Goal: Task Accomplishment & Management: Complete application form

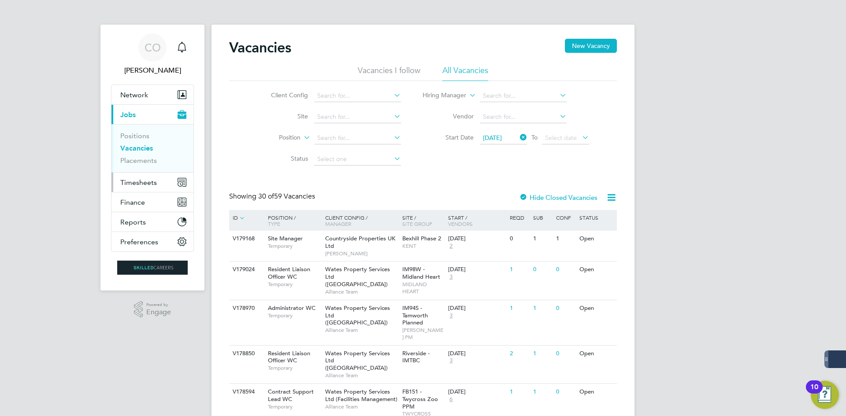
click at [111, 183] on ul "Network Businesses Sites Workers Contacts Current page: Jobs Positions Vacancie…" at bounding box center [152, 168] width 83 height 167
click at [135, 185] on span "Timesheets" at bounding box center [138, 182] width 37 height 8
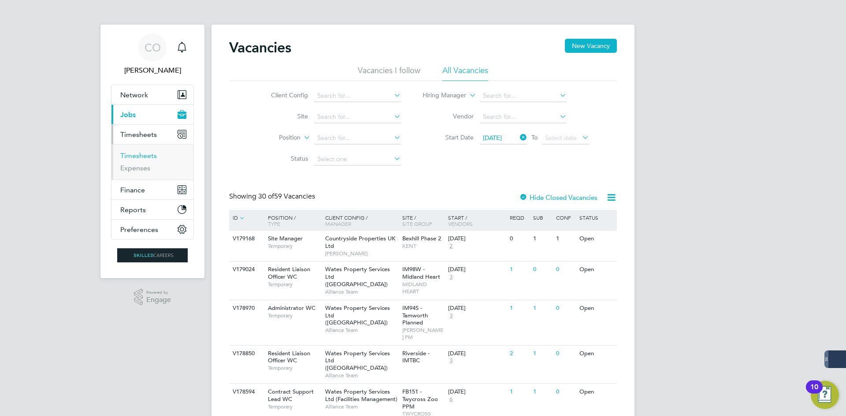
click at [148, 152] on link "Timesheets" at bounding box center [138, 156] width 37 height 8
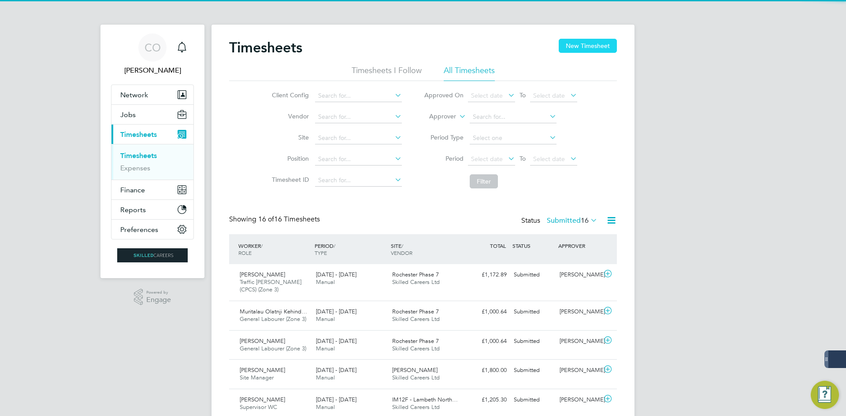
drag, startPoint x: 571, startPoint y: 52, endPoint x: 565, endPoint y: 52, distance: 6.2
click at [571, 52] on button "New Timesheet" at bounding box center [587, 46] width 58 height 14
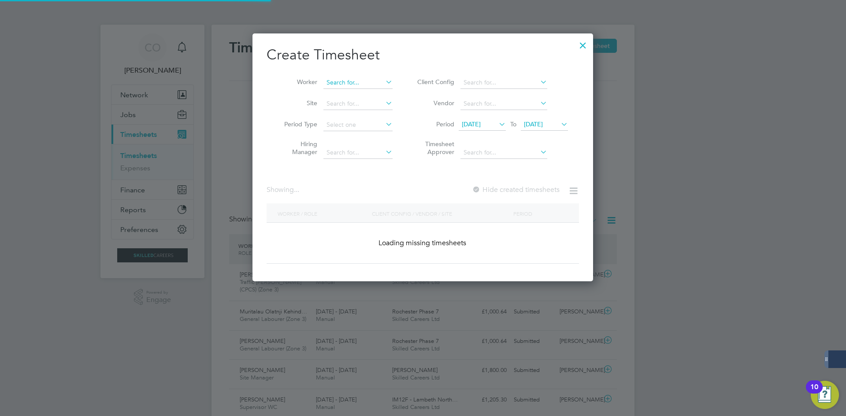
click at [353, 77] on input at bounding box center [357, 83] width 69 height 12
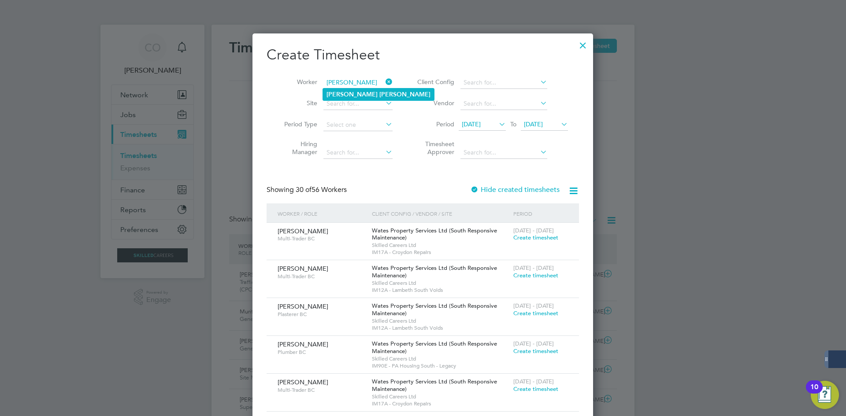
click at [379, 92] on b "[PERSON_NAME]" at bounding box center [404, 94] width 51 height 7
type input "[PERSON_NAME]"
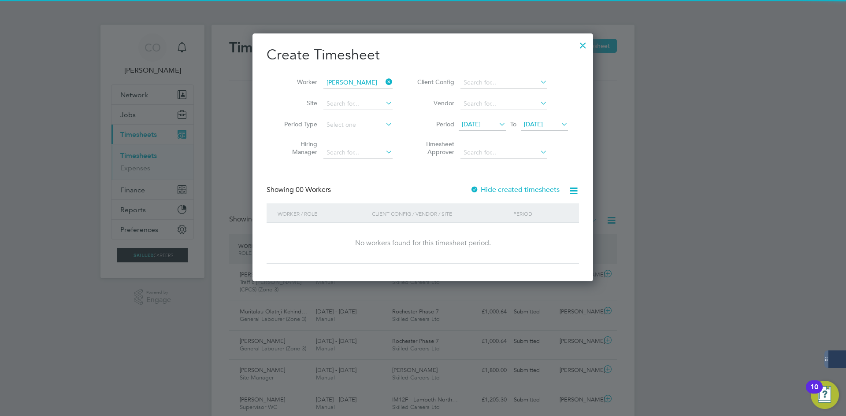
click at [496, 192] on label "Hide created timesheets" at bounding box center [514, 189] width 89 height 9
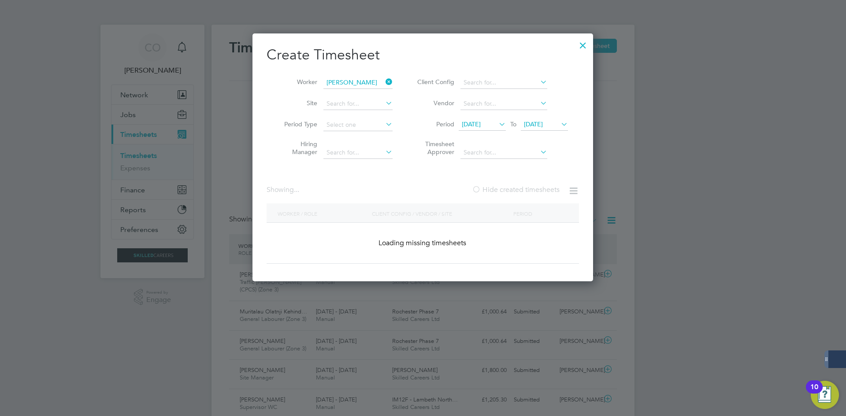
click at [496, 192] on label "Hide created timesheets" at bounding box center [516, 189] width 88 height 9
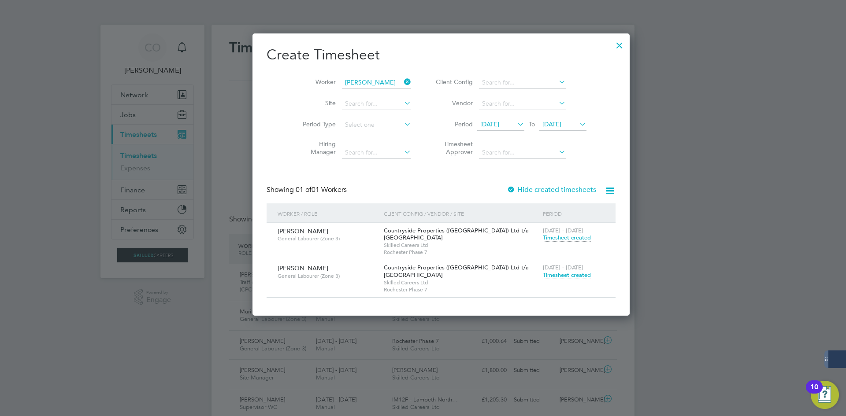
click at [543, 275] on span "Timesheet created" at bounding box center [567, 275] width 48 height 8
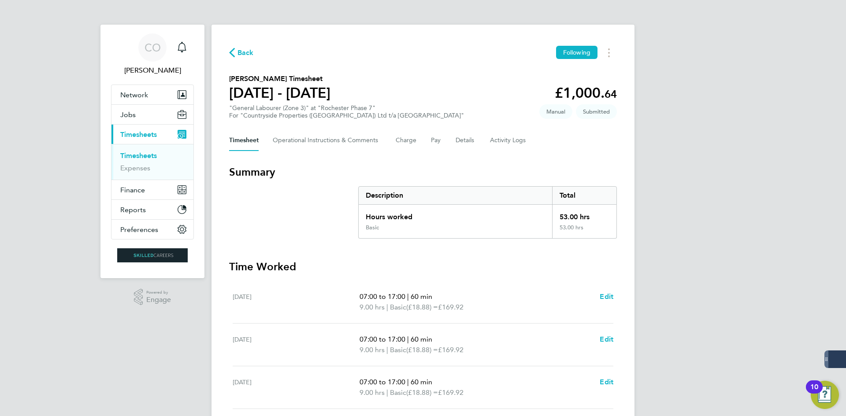
click at [237, 54] on span "Back" at bounding box center [245, 53] width 16 height 11
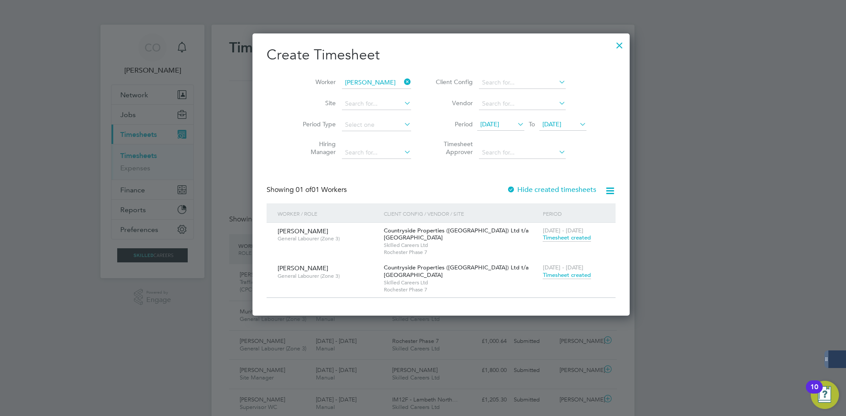
drag, startPoint x: 385, startPoint y: 81, endPoint x: 376, endPoint y: 81, distance: 9.2
click at [402, 81] on icon at bounding box center [402, 82] width 0 height 12
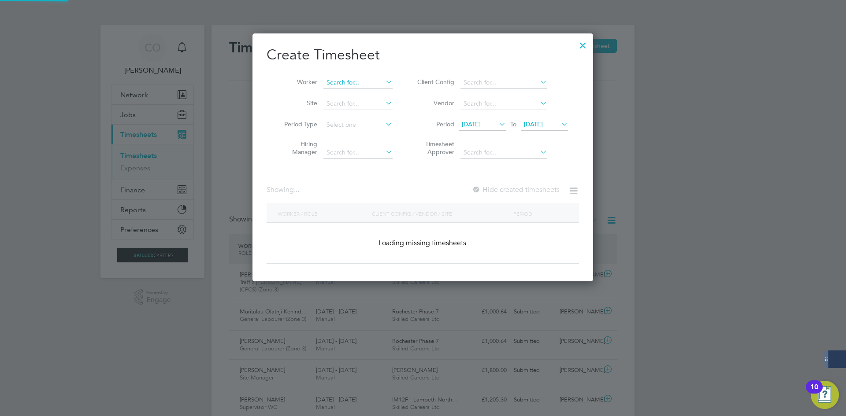
click at [368, 81] on input at bounding box center [357, 83] width 69 height 12
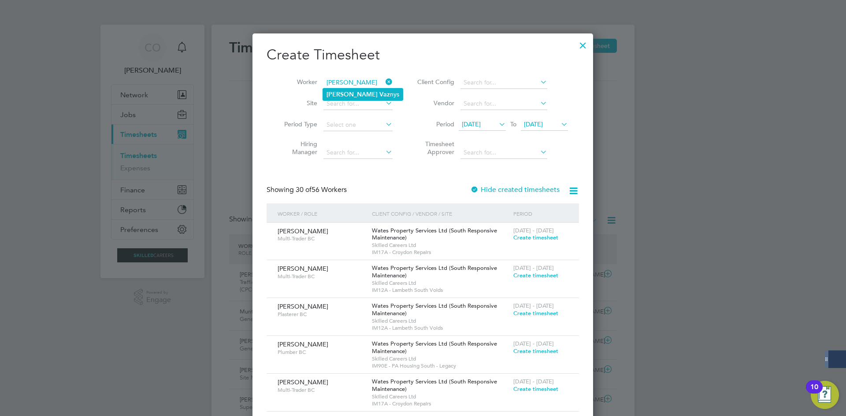
click at [330, 97] on b "[PERSON_NAME]" at bounding box center [351, 94] width 51 height 7
type input "[PERSON_NAME]"
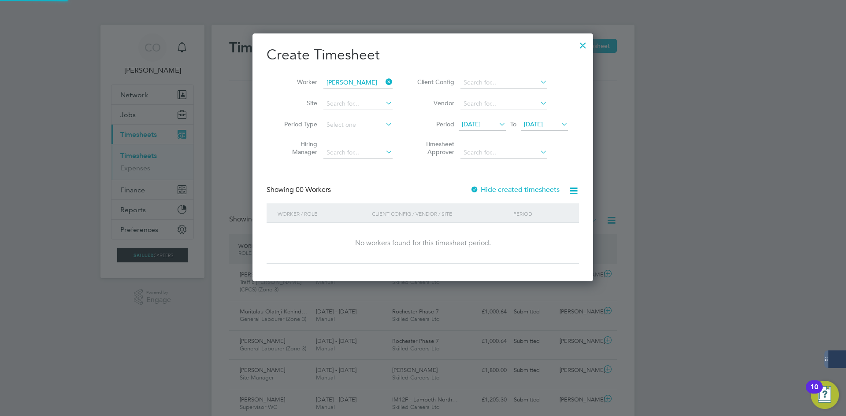
click at [516, 190] on label "Hide created timesheets" at bounding box center [514, 189] width 89 height 9
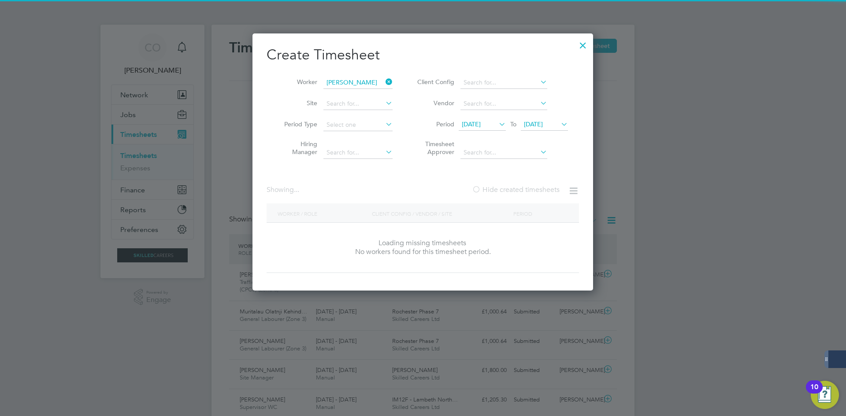
click at [516, 190] on label "Hide created timesheets" at bounding box center [516, 189] width 88 height 9
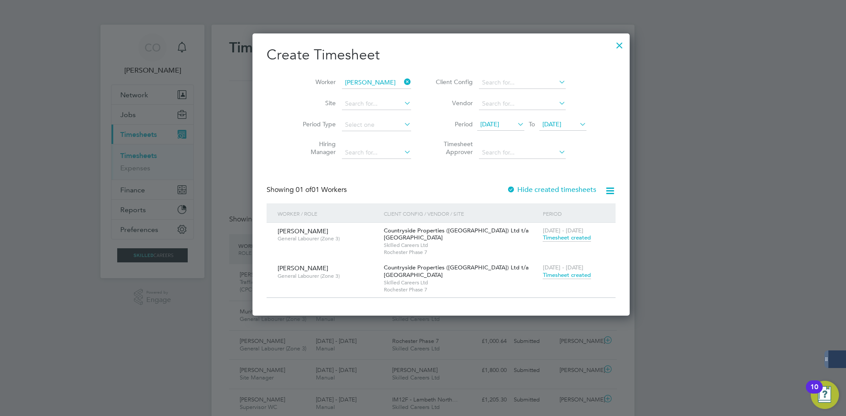
click at [543, 273] on span "Timesheet created" at bounding box center [567, 275] width 48 height 8
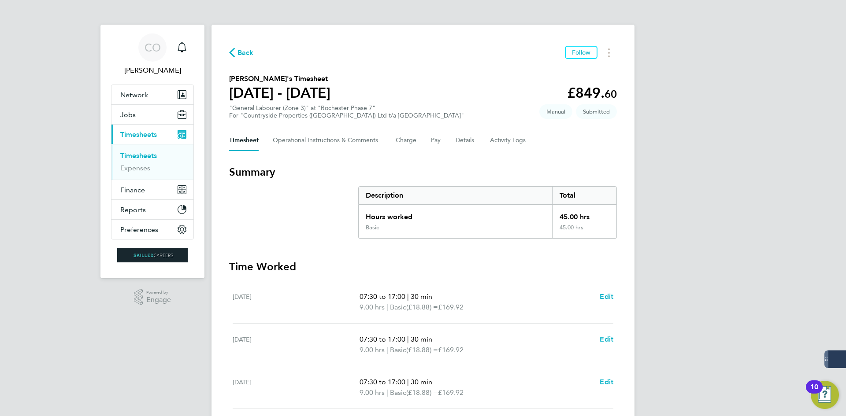
click at [242, 55] on span "Back" at bounding box center [245, 53] width 16 height 11
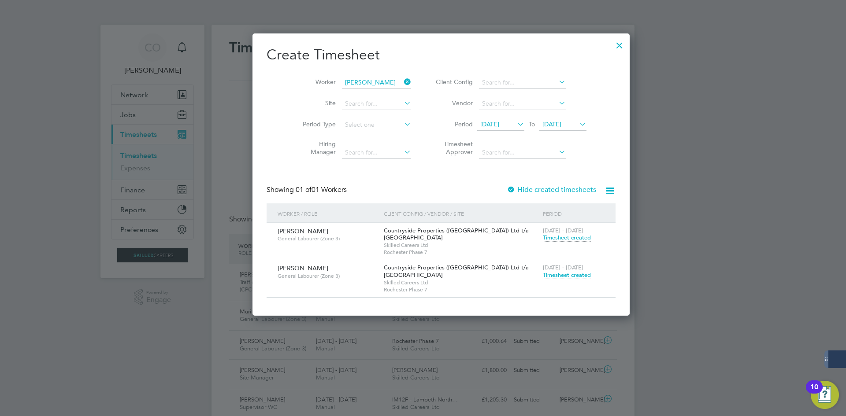
click at [543, 273] on span "Timesheet created" at bounding box center [567, 275] width 48 height 8
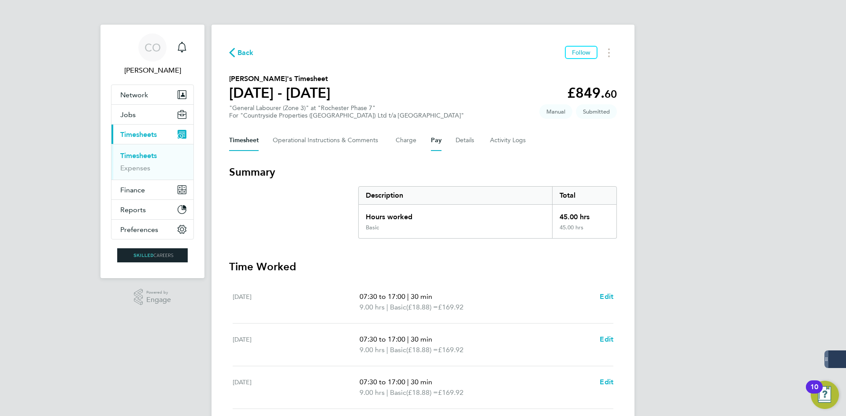
click at [433, 139] on button "Pay" at bounding box center [436, 140] width 11 height 21
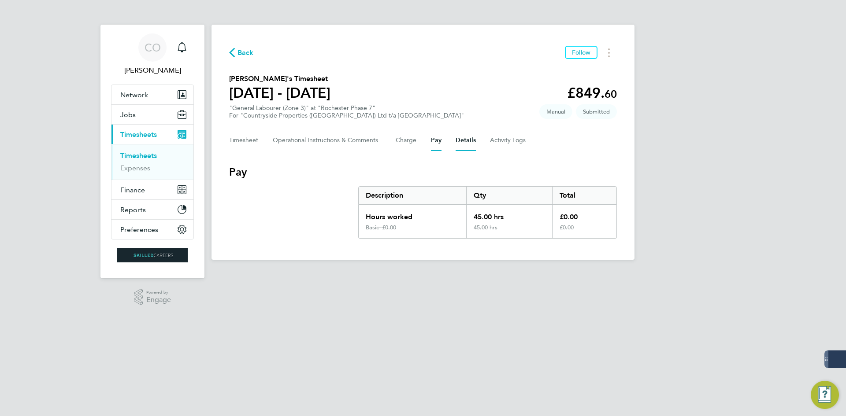
click at [466, 140] on button "Details" at bounding box center [465, 140] width 20 height 21
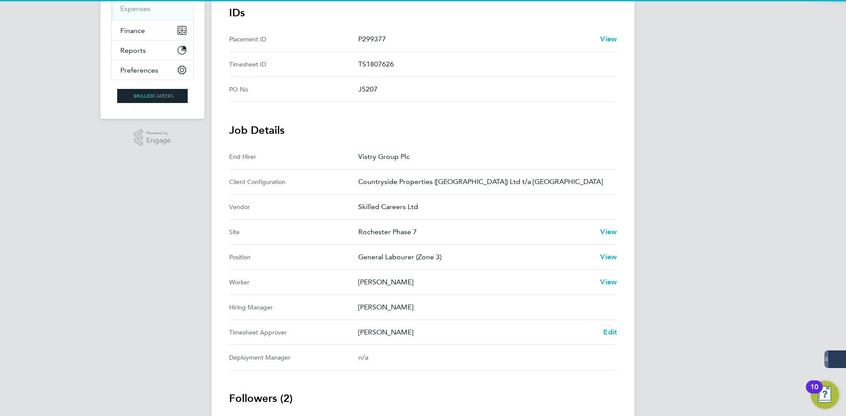
scroll to position [176, 0]
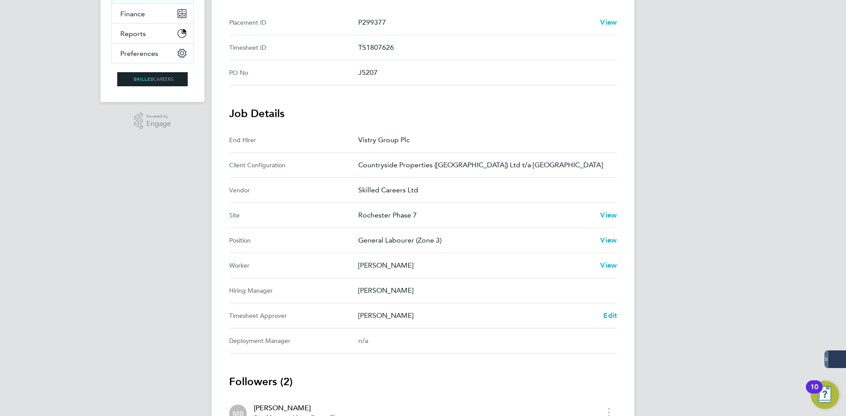
drag, startPoint x: 229, startPoint y: 314, endPoint x: 289, endPoint y: 318, distance: 60.0
click at [289, 318] on Approver-label "Timesheet Approver" at bounding box center [293, 316] width 129 height 11
click at [272, 315] on Approver-label "Timesheet Approver" at bounding box center [293, 316] width 129 height 11
click at [251, 295] on Manager-label "Hiring Manager" at bounding box center [293, 290] width 129 height 11
click at [251, 292] on Manager-label "Hiring Manager" at bounding box center [293, 290] width 129 height 11
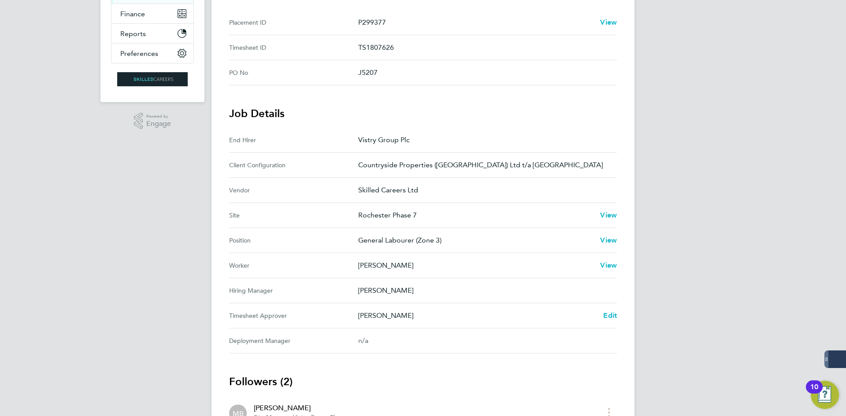
click at [251, 292] on Manager-label "Hiring Manager" at bounding box center [293, 290] width 129 height 11
drag, startPoint x: 251, startPoint y: 292, endPoint x: 253, endPoint y: 299, distance: 7.3
click at [251, 291] on Manager-label "Hiring Manager" at bounding box center [293, 290] width 129 height 11
click at [255, 314] on Approver-label "Timesheet Approver" at bounding box center [293, 316] width 129 height 11
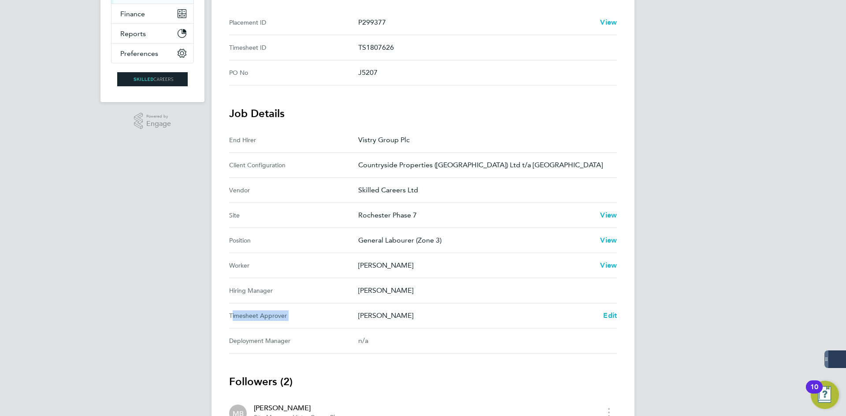
click at [255, 314] on Approver-label "Timesheet Approver" at bounding box center [293, 316] width 129 height 11
click at [255, 285] on Manager "Hiring Manager [PERSON_NAME]" at bounding box center [423, 290] width 388 height 25
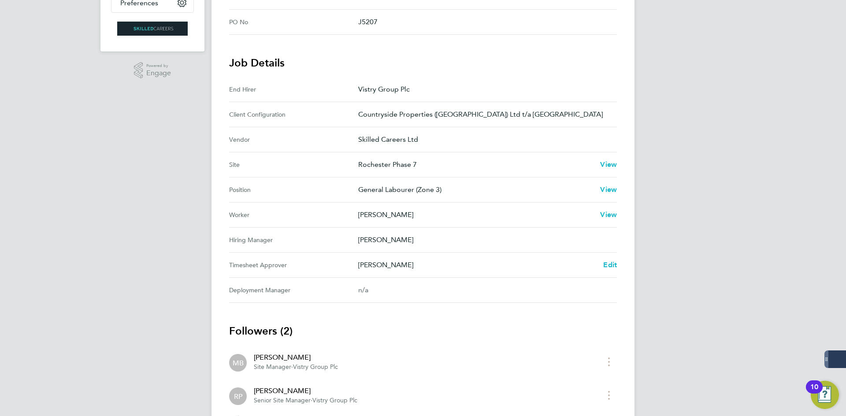
scroll to position [283, 0]
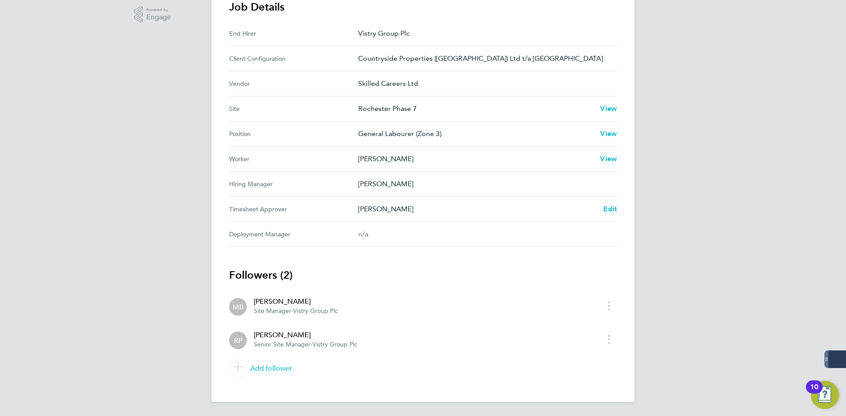
drag, startPoint x: 255, startPoint y: 301, endPoint x: 368, endPoint y: 341, distance: 119.7
click at [373, 345] on ul "MB [PERSON_NAME] Site Manager · Vistry Group Plc RP [PERSON_NAME] Senior Site M…" at bounding box center [423, 335] width 388 height 92
click at [349, 335] on div "[PERSON_NAME]" at bounding box center [306, 335] width 104 height 11
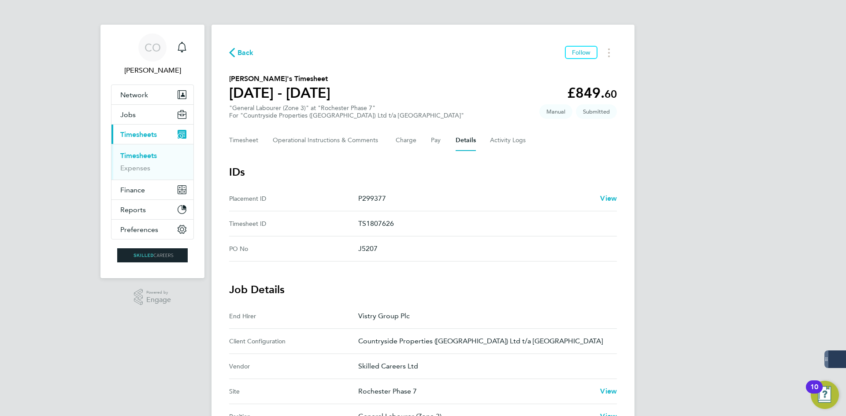
click at [238, 48] on span "Back" at bounding box center [245, 53] width 16 height 11
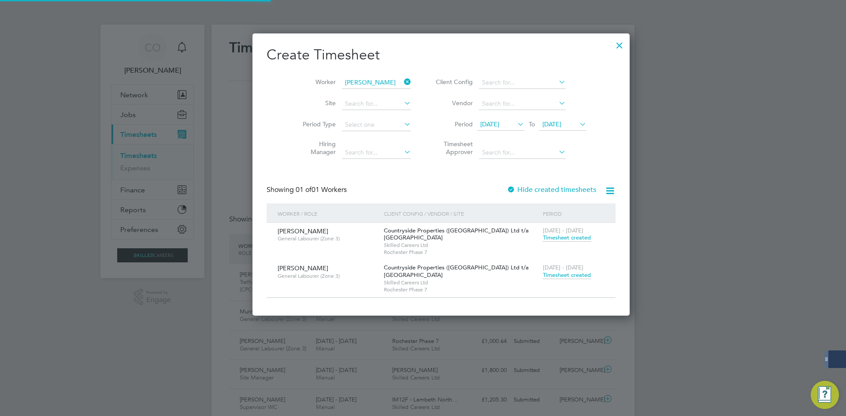
scroll to position [22, 77]
click at [402, 80] on icon at bounding box center [402, 82] width 0 height 12
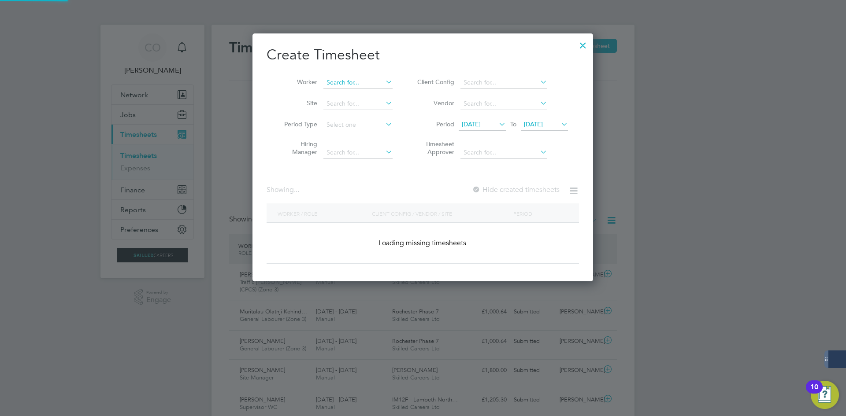
click at [366, 80] on input at bounding box center [357, 83] width 69 height 12
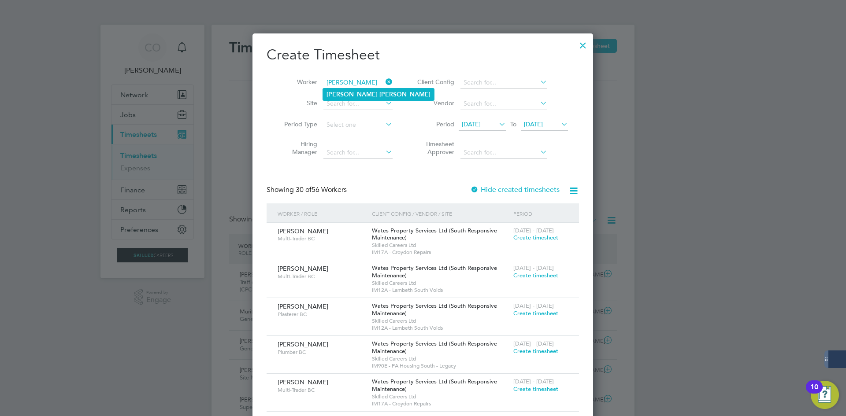
click at [373, 89] on li "[PERSON_NAME]" at bounding box center [378, 95] width 111 height 12
type input "[PERSON_NAME]"
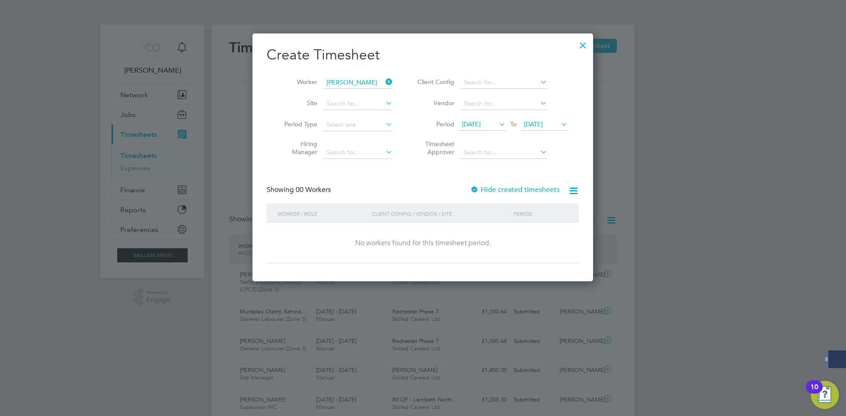
click at [493, 187] on label "Hide created timesheets" at bounding box center [514, 189] width 89 height 9
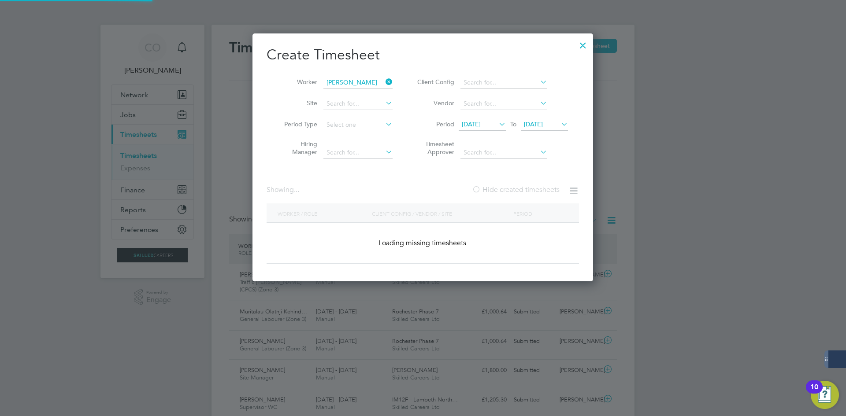
click at [493, 187] on label "Hide created timesheets" at bounding box center [516, 189] width 88 height 9
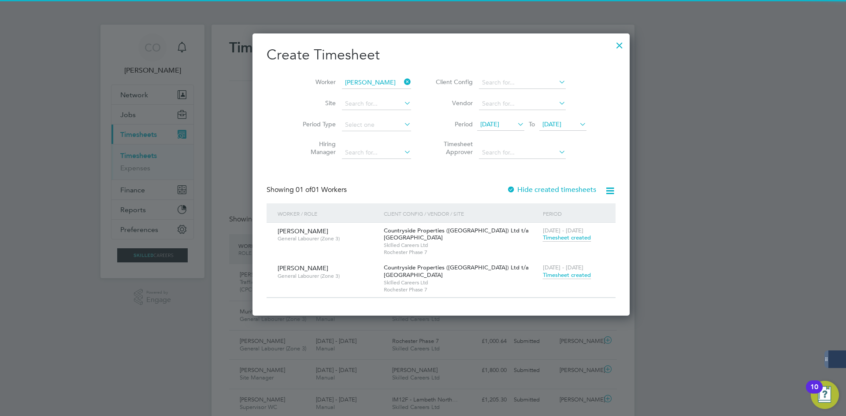
click at [543, 275] on span "Timesheet created" at bounding box center [567, 275] width 48 height 8
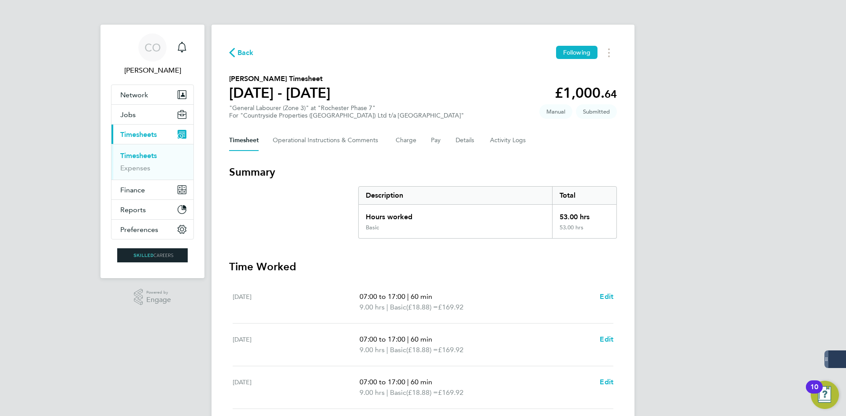
click at [453, 143] on div "Timesheet Operational Instructions & Comments Charge Pay Details Activity Logs" at bounding box center [423, 140] width 388 height 21
click at [457, 142] on button "Details" at bounding box center [465, 140] width 20 height 21
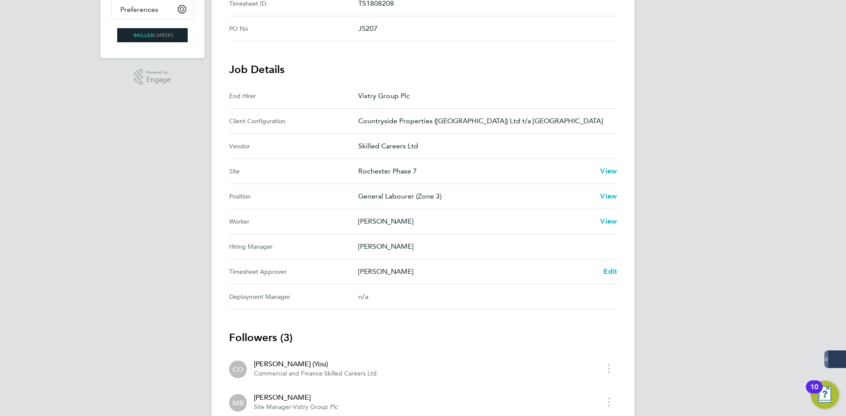
drag, startPoint x: 393, startPoint y: 271, endPoint x: 357, endPoint y: 240, distance: 47.4
click at [357, 240] on section "Job Details End Hirer Vistry Group Plc Client Configuration Countryside Propert…" at bounding box center [423, 186] width 388 height 247
click at [364, 251] on p "[PERSON_NAME]" at bounding box center [483, 246] width 251 height 11
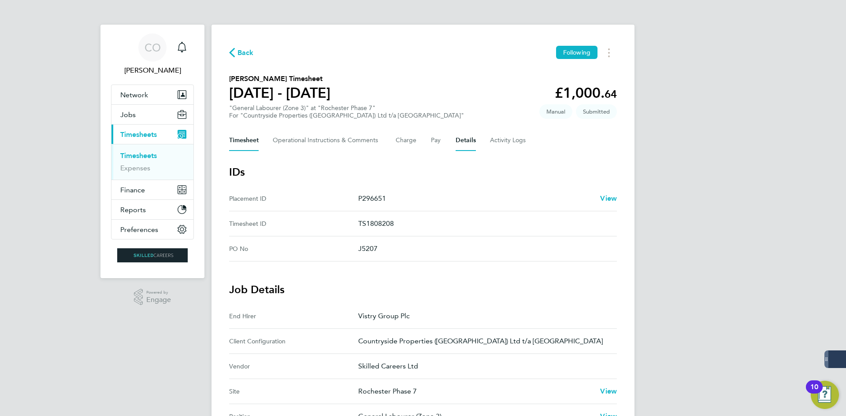
click at [254, 142] on button "Timesheet" at bounding box center [244, 140] width 30 height 21
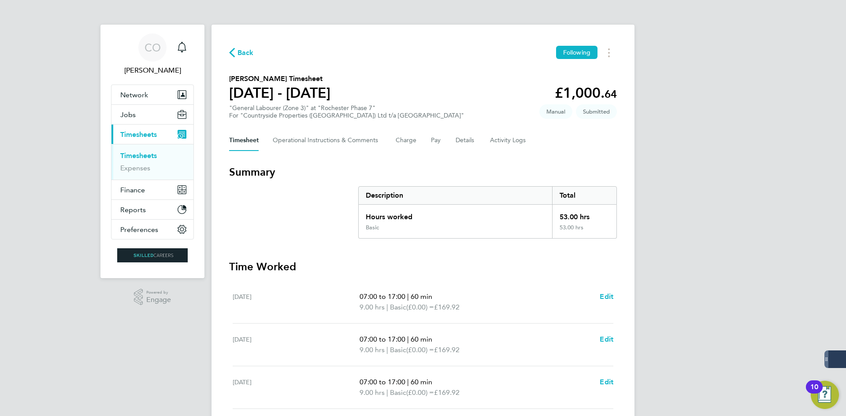
drag, startPoint x: 248, startPoint y: 63, endPoint x: 255, endPoint y: 51, distance: 13.4
click at [250, 61] on div "Back Following [PERSON_NAME] Timesheet [DATE] - [DATE] £1,000. 64 "General Labo…" at bounding box center [422, 329] width 423 height 608
click at [255, 52] on div "Back Following" at bounding box center [423, 53] width 388 height 14
click at [406, 137] on button "Charge" at bounding box center [406, 140] width 21 height 21
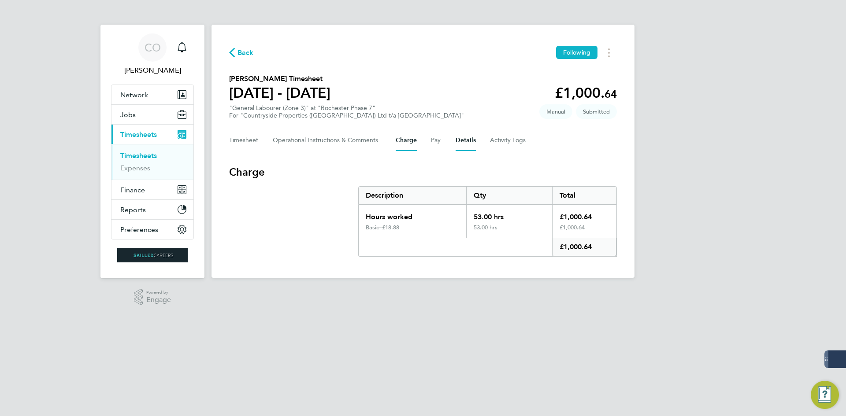
click at [458, 138] on button "Details" at bounding box center [465, 140] width 20 height 21
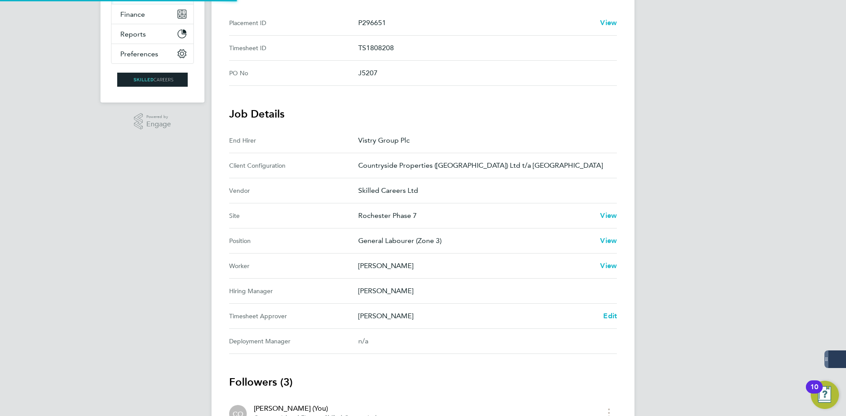
scroll to position [176, 0]
drag, startPoint x: 396, startPoint y: 316, endPoint x: 240, endPoint y: 319, distance: 156.4
click at [222, 316] on div "Back Following [PERSON_NAME] Timesheet [DATE] - [DATE] £1,000. 64 "General Labo…" at bounding box center [422, 195] width 423 height 694
click at [255, 320] on Approver-label "Timesheet Approver" at bounding box center [293, 316] width 129 height 11
click at [255, 319] on Approver-label "Timesheet Approver" at bounding box center [293, 316] width 129 height 11
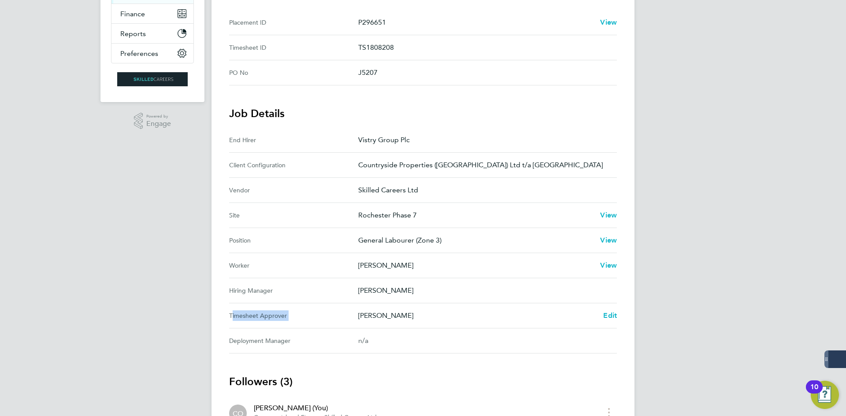
click at [255, 319] on Approver-label "Timesheet Approver" at bounding box center [293, 316] width 129 height 11
click at [368, 320] on p "[PERSON_NAME]" at bounding box center [477, 316] width 238 height 11
click at [361, 325] on Approver "Timesheet Approver [PERSON_NAME] Edit" at bounding box center [423, 315] width 388 height 25
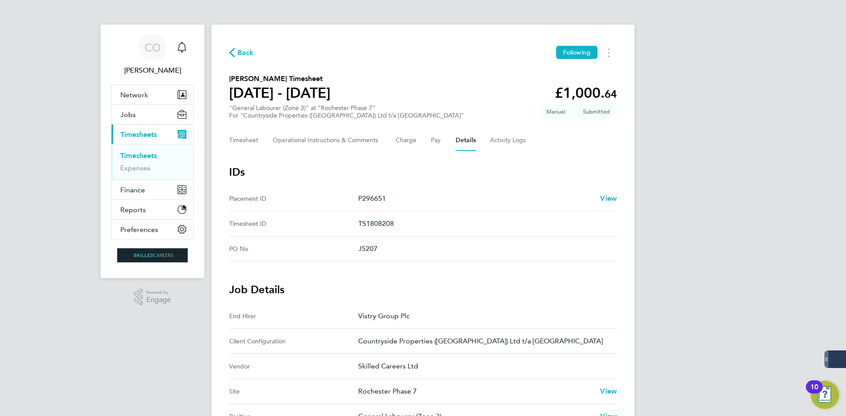
click at [347, 171] on h3 "IDs" at bounding box center [423, 172] width 388 height 14
click at [236, 59] on div "Back Following" at bounding box center [423, 53] width 388 height 14
click at [244, 53] on span "Back" at bounding box center [245, 53] width 16 height 11
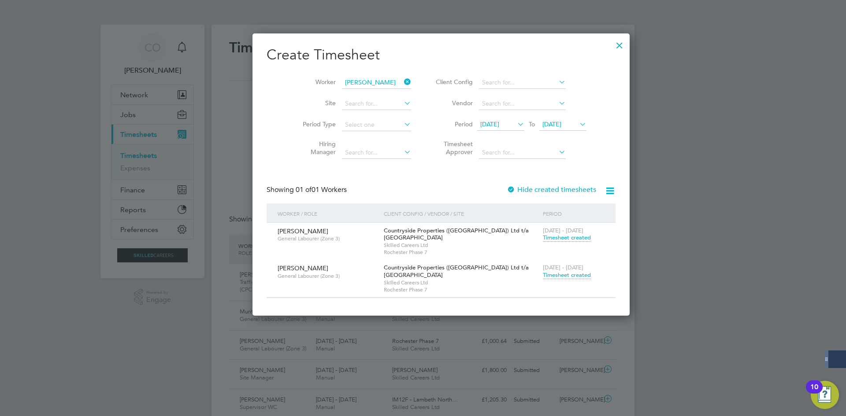
scroll to position [22, 77]
click at [543, 277] on span "Timesheet created" at bounding box center [567, 275] width 48 height 8
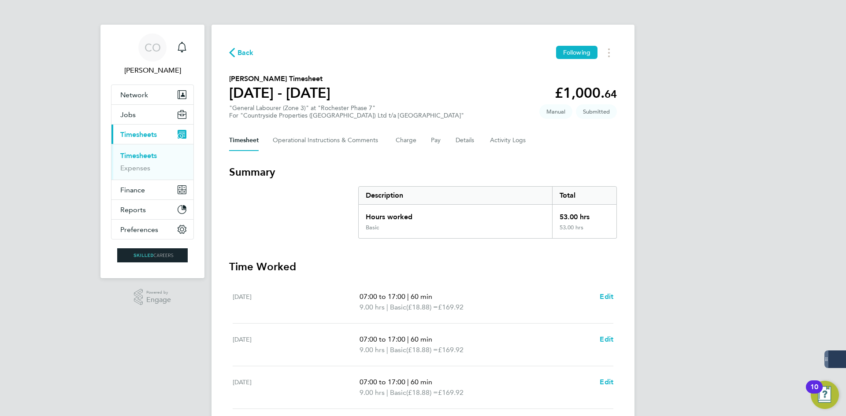
drag, startPoint x: 248, startPoint y: 52, endPoint x: 393, endPoint y: 13, distance: 150.7
click at [248, 51] on span "Back" at bounding box center [245, 53] width 16 height 11
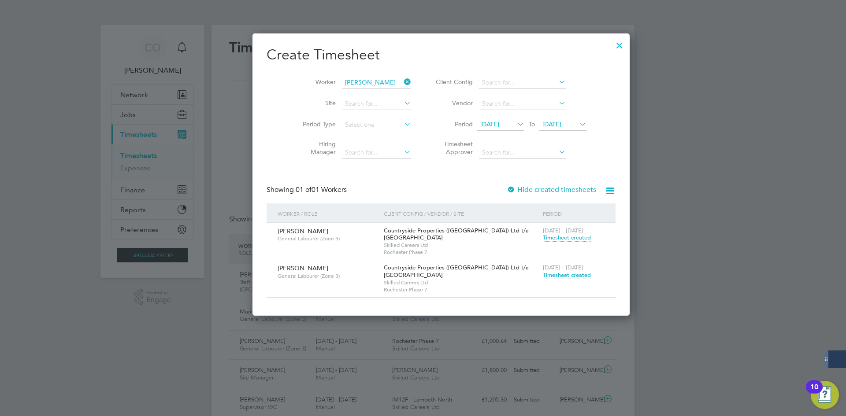
scroll to position [22, 77]
click at [611, 44] on div at bounding box center [619, 43] width 16 height 16
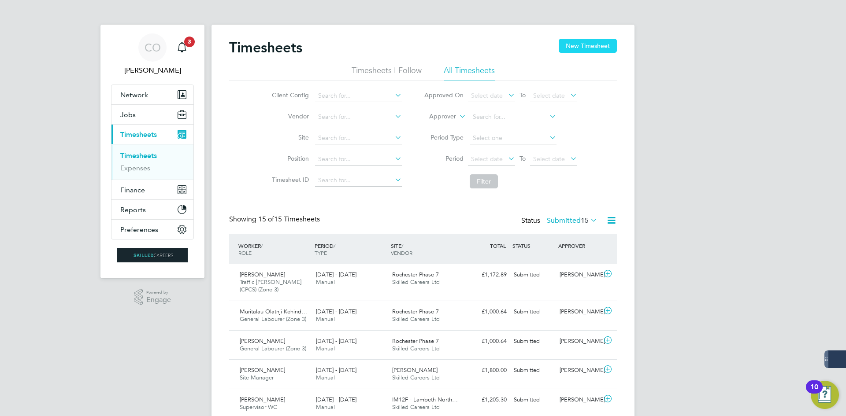
click at [585, 47] on button "New Timesheet" at bounding box center [587, 46] width 58 height 14
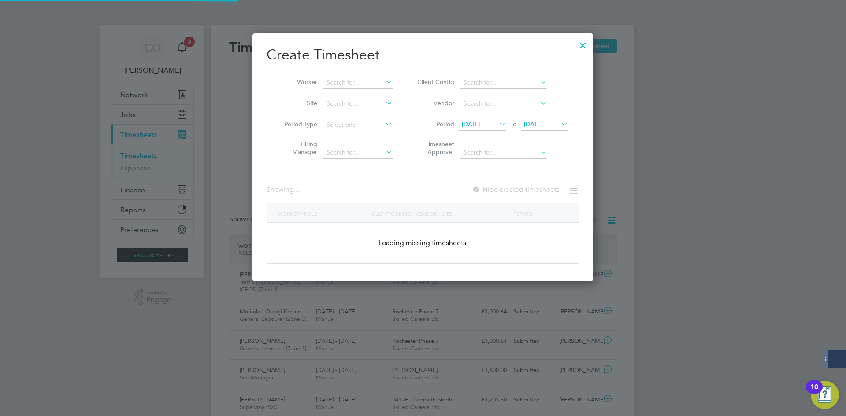
scroll to position [1534, 341]
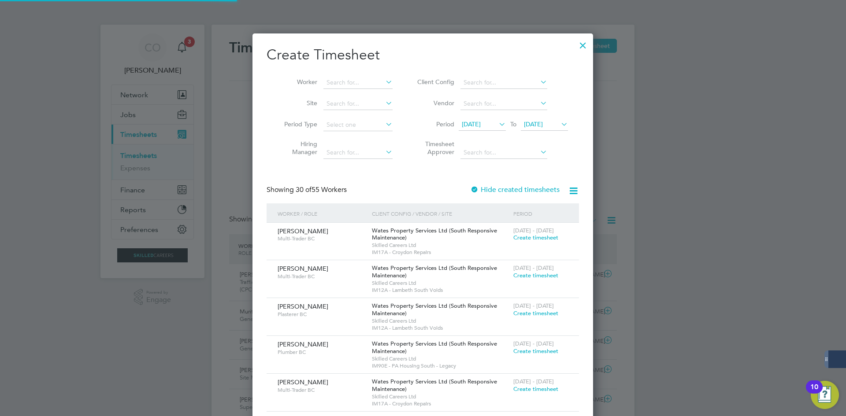
click at [356, 76] on li "Worker" at bounding box center [334, 82] width 137 height 21
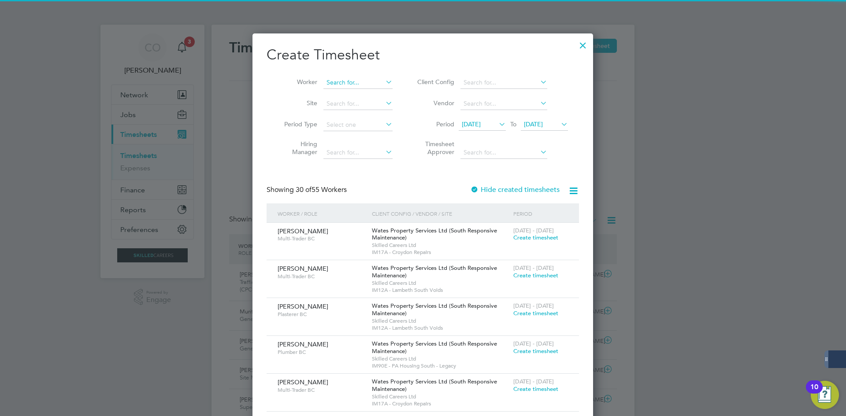
click at [358, 79] on input at bounding box center [357, 83] width 69 height 12
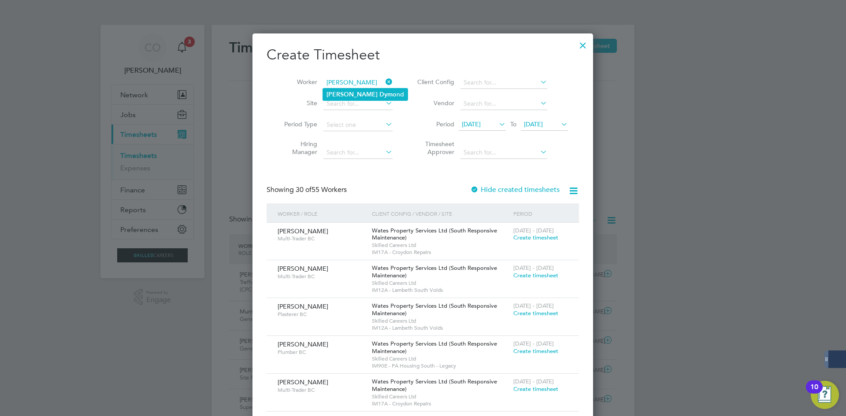
click at [379, 95] on b "Dymo" at bounding box center [387, 94] width 17 height 7
type input "[PERSON_NAME]"
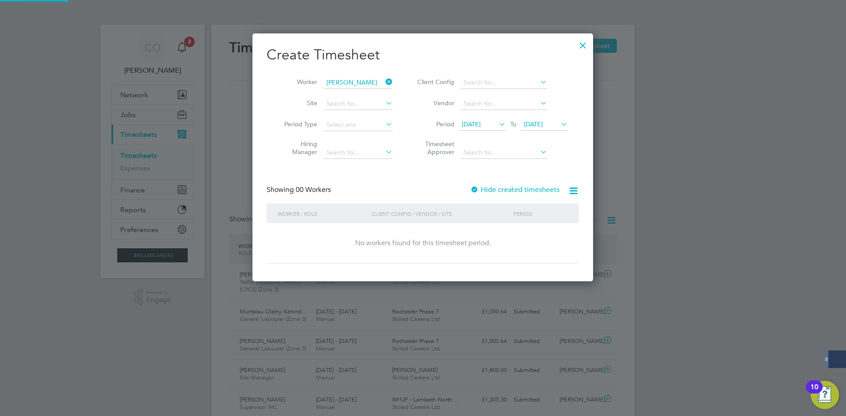
scroll to position [248, 341]
click at [496, 193] on label "Hide created timesheets" at bounding box center [514, 189] width 89 height 9
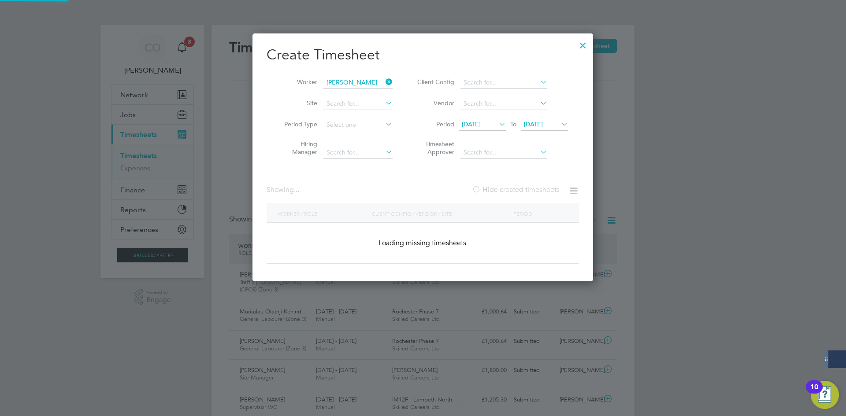
scroll to position [257, 341]
click at [496, 192] on label "Hide created timesheets" at bounding box center [516, 189] width 88 height 9
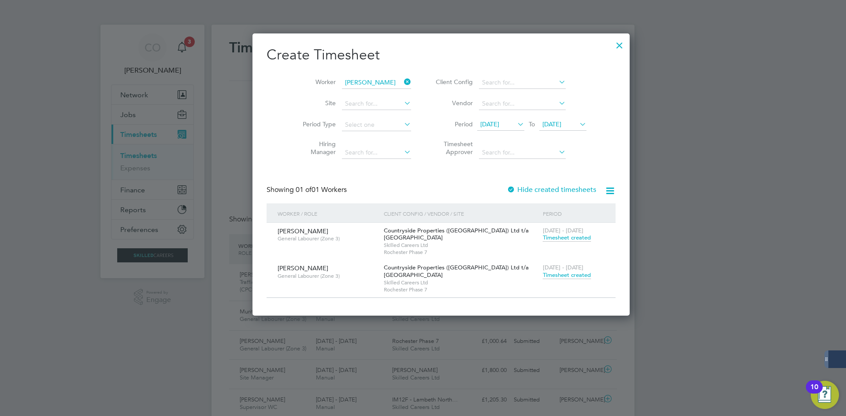
click at [543, 274] on span "Timesheet created" at bounding box center [567, 275] width 48 height 8
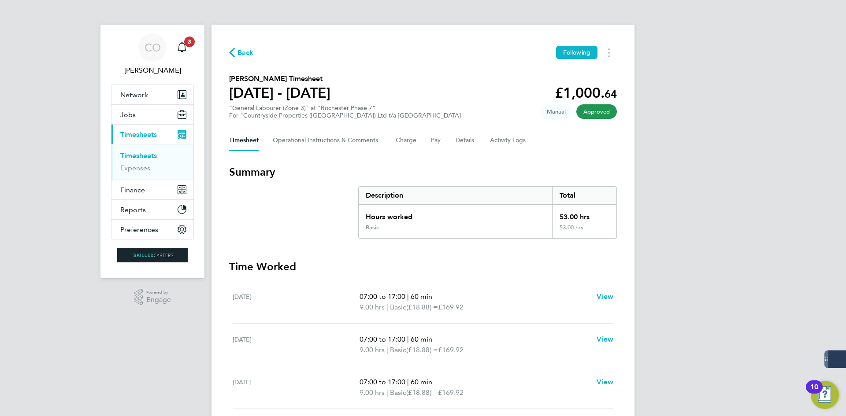
click at [237, 56] on button "Back" at bounding box center [241, 52] width 25 height 11
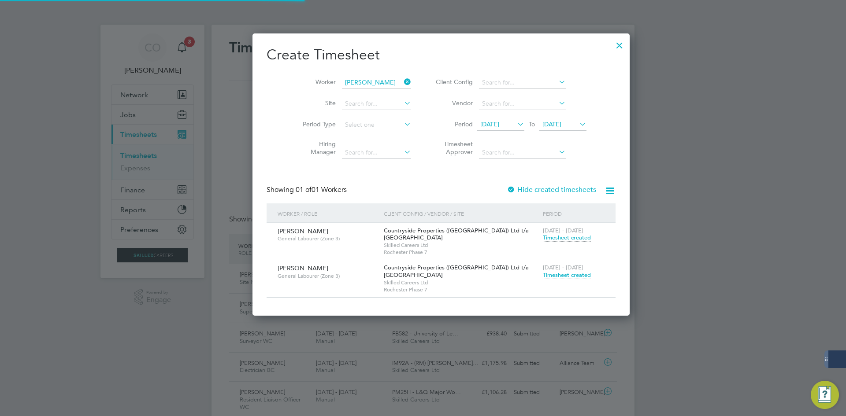
scroll to position [22, 77]
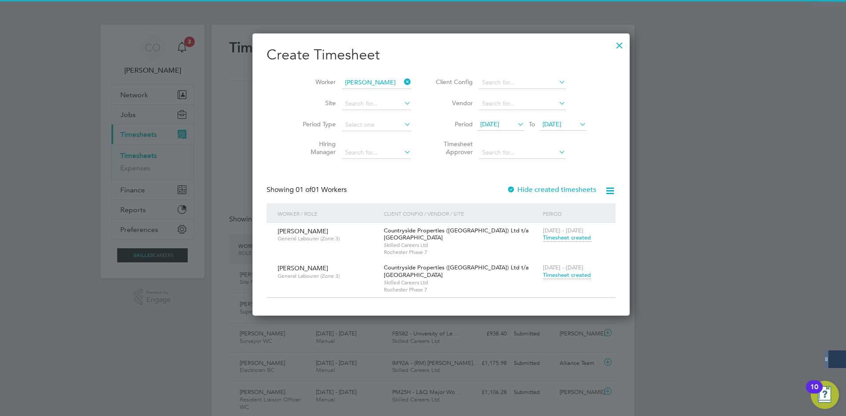
drag, startPoint x: 388, startPoint y: 80, endPoint x: 381, endPoint y: 80, distance: 6.6
click at [402, 80] on icon at bounding box center [402, 82] width 0 height 12
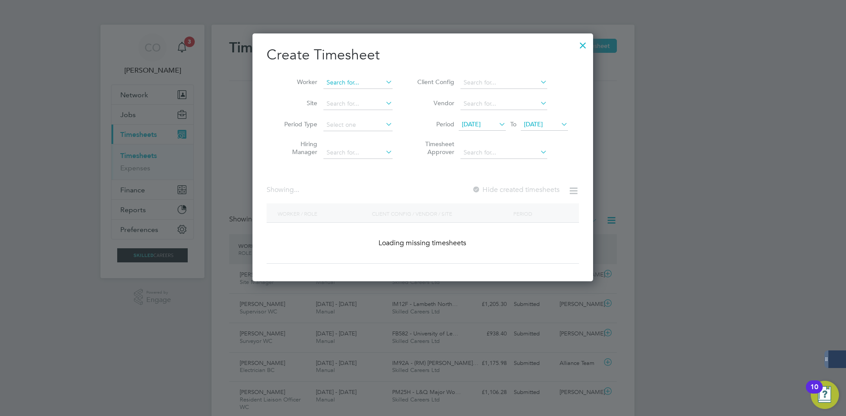
click at [365, 79] on input at bounding box center [357, 83] width 69 height 12
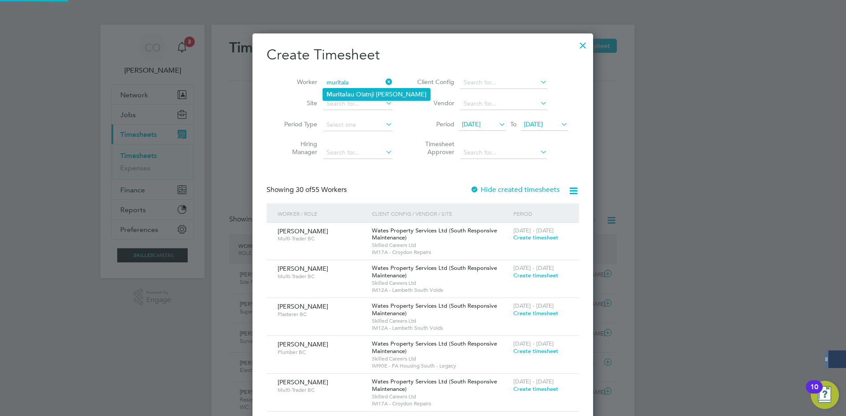
click at [365, 96] on li "Muritala u [GEOGRAPHIC_DATA] [PERSON_NAME]" at bounding box center [376, 95] width 107 height 12
type input "Muritalau Olatnji [PERSON_NAME]"
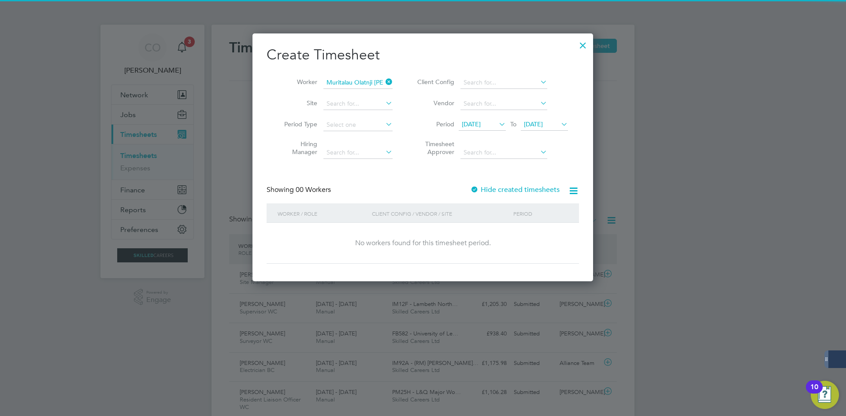
click at [491, 188] on label "Hide created timesheets" at bounding box center [514, 189] width 89 height 9
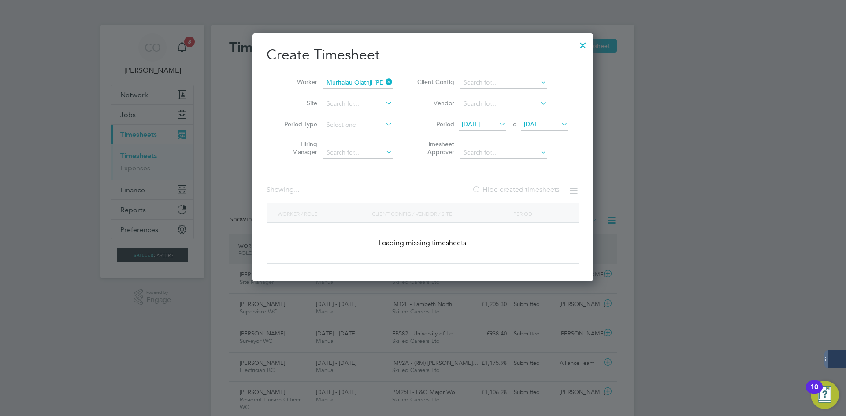
click at [491, 188] on label "Hide created timesheets" at bounding box center [516, 189] width 88 height 9
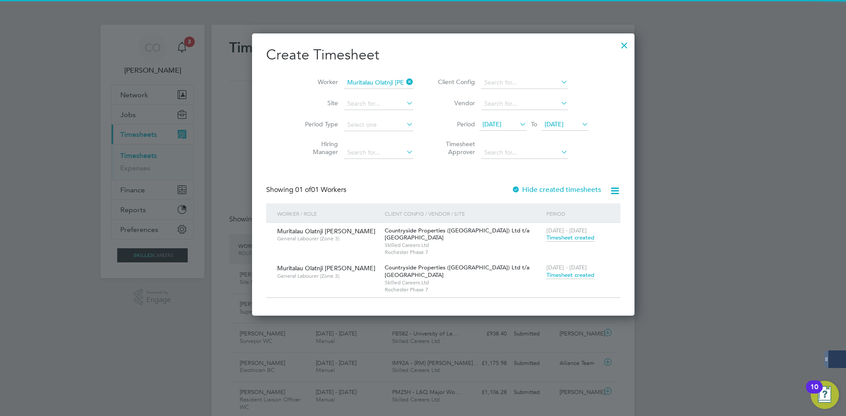
click at [546, 274] on span "Timesheet created" at bounding box center [570, 275] width 48 height 8
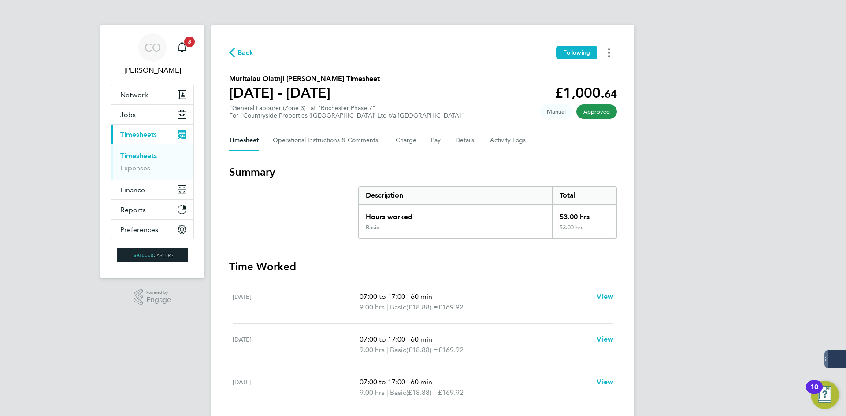
click at [610, 54] on button "Timesheets Menu" at bounding box center [609, 53] width 16 height 14
click at [562, 73] on link "Download timesheet" at bounding box center [564, 72] width 106 height 18
click at [247, 52] on span "Back" at bounding box center [245, 53] width 16 height 11
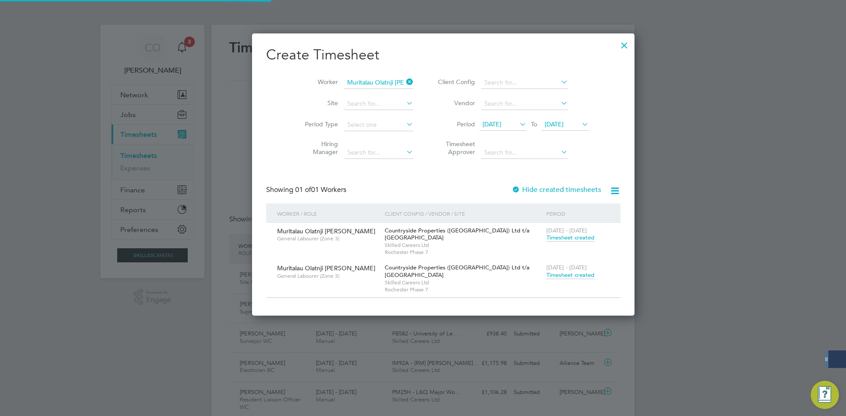
click at [404, 82] on icon at bounding box center [404, 82] width 0 height 12
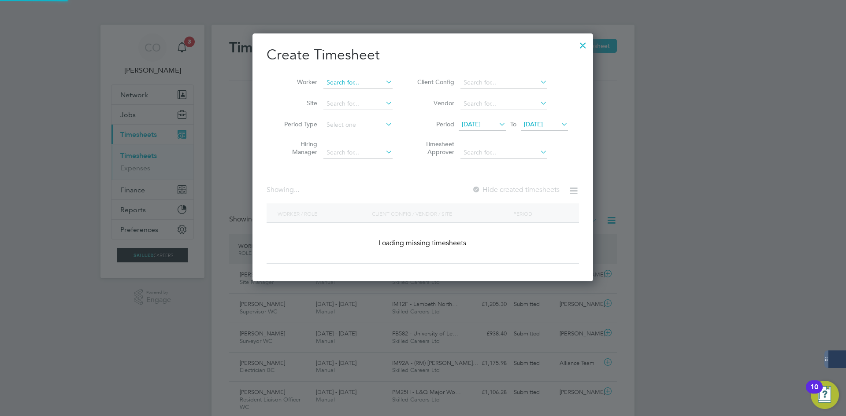
click at [371, 81] on input at bounding box center [357, 83] width 69 height 12
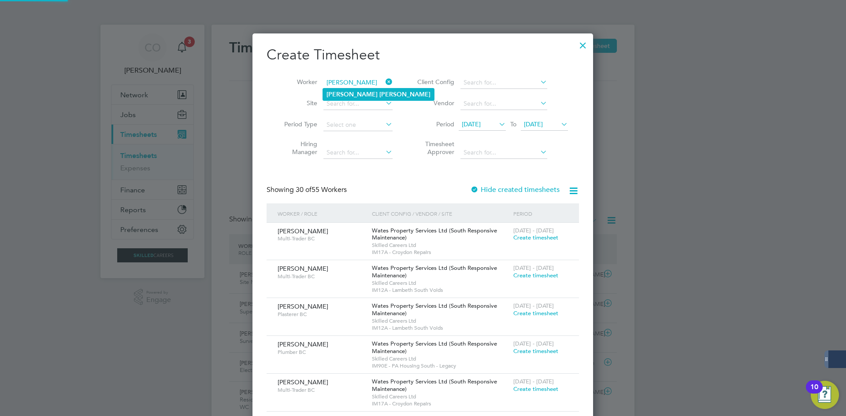
click at [370, 88] on div "Timesheets New Timesheet Timesheets I Follow All Timesheets Client Config Vendo…" at bounding box center [422, 297] width 423 height 544
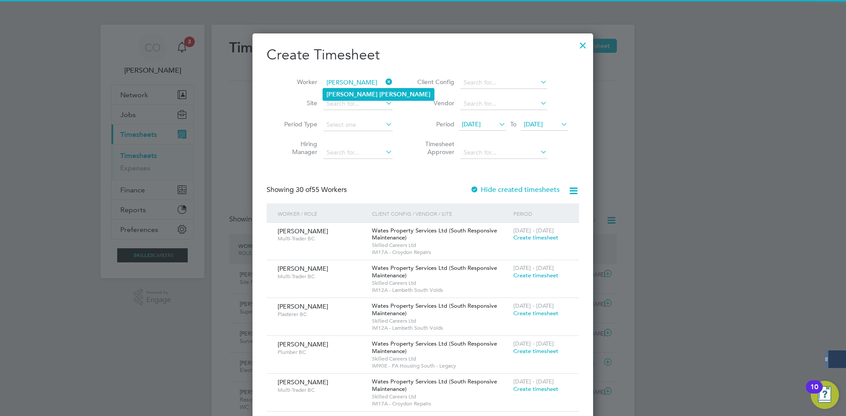
click at [370, 90] on li "[PERSON_NAME]" at bounding box center [378, 95] width 111 height 12
type input "[PERSON_NAME]"
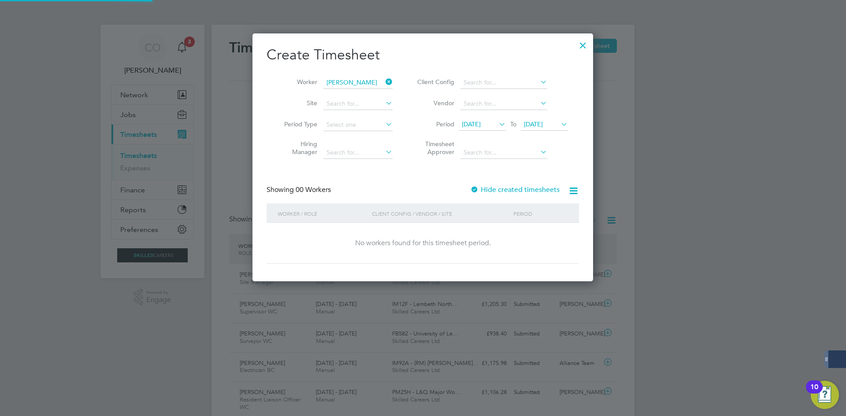
click at [509, 189] on label "Hide created timesheets" at bounding box center [514, 189] width 89 height 9
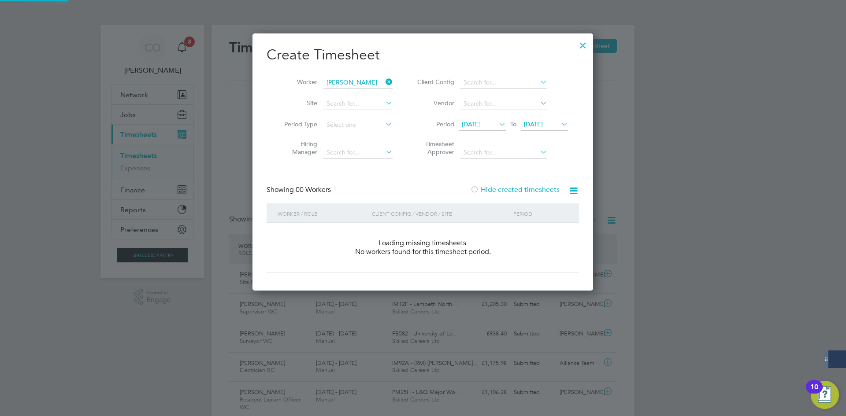
click at [509, 189] on label "Hide created timesheets" at bounding box center [514, 189] width 89 height 9
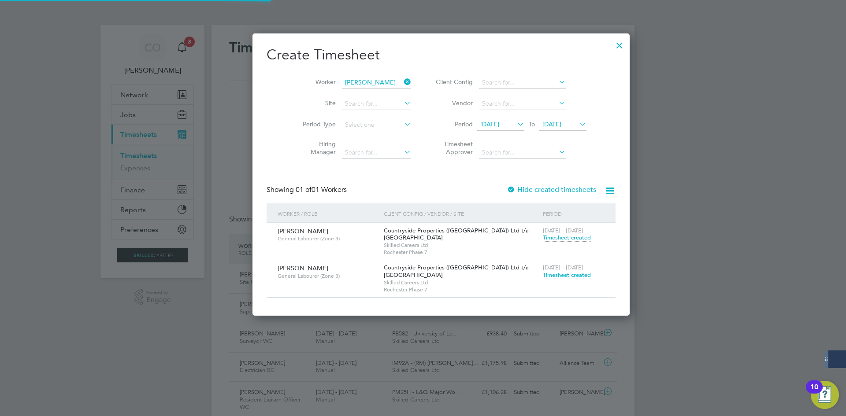
click at [543, 278] on span "Timesheet created" at bounding box center [567, 275] width 48 height 8
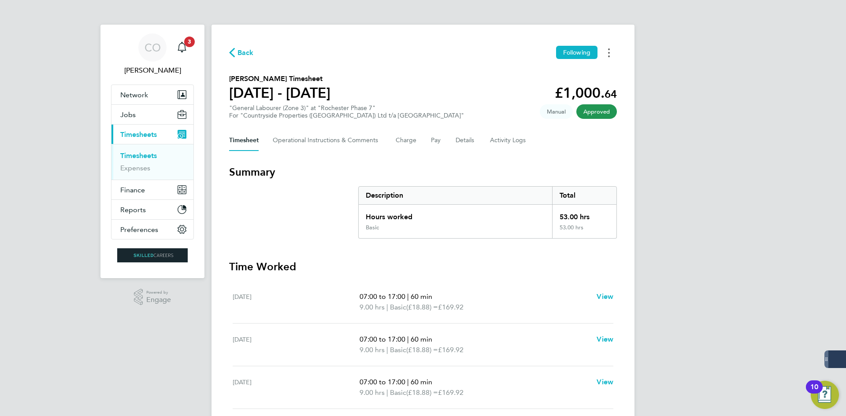
click at [607, 56] on button "Timesheets Menu" at bounding box center [609, 53] width 16 height 14
click at [562, 75] on link "Download timesheet" at bounding box center [564, 72] width 106 height 18
click at [240, 53] on span "Back" at bounding box center [245, 53] width 16 height 11
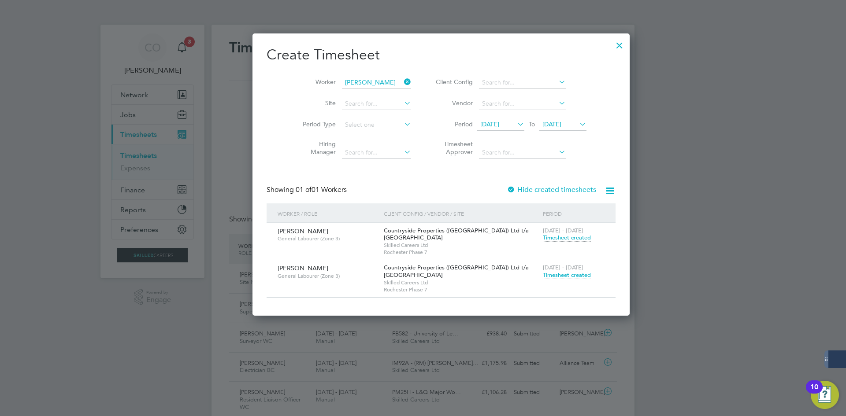
click at [402, 79] on icon at bounding box center [402, 82] width 0 height 12
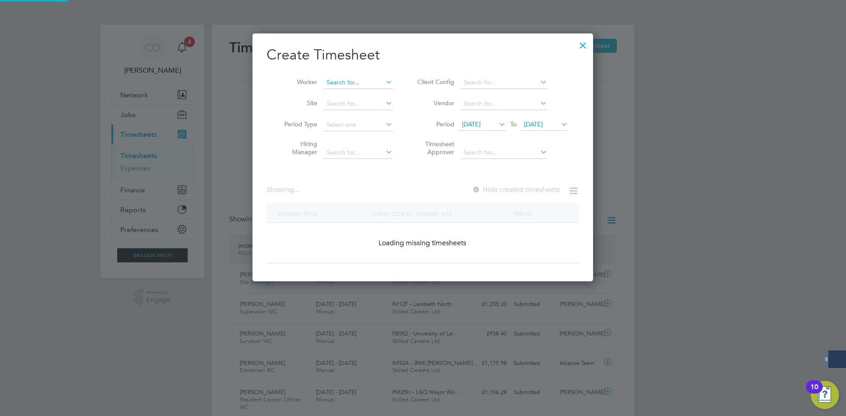
click at [371, 84] on input at bounding box center [357, 83] width 69 height 12
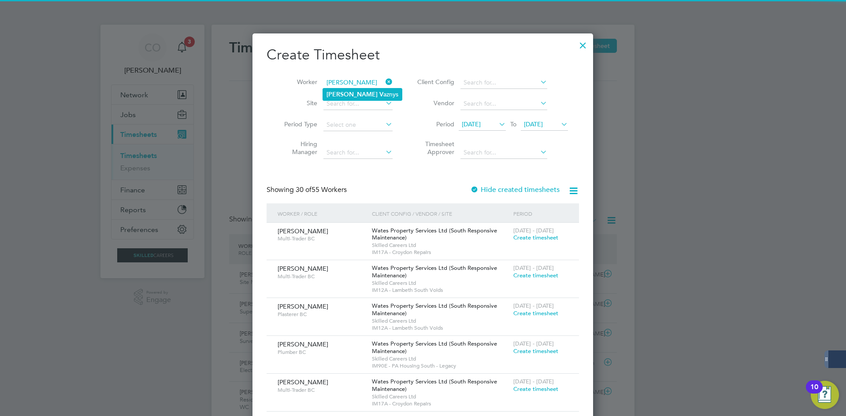
click at [347, 99] on li "[PERSON_NAME] aznys" at bounding box center [362, 95] width 79 height 12
type input "[PERSON_NAME]"
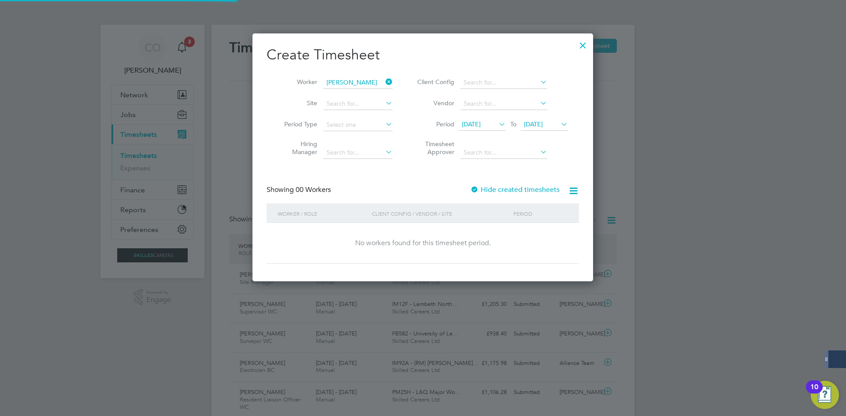
click at [498, 190] on label "Hide created timesheets" at bounding box center [514, 189] width 89 height 9
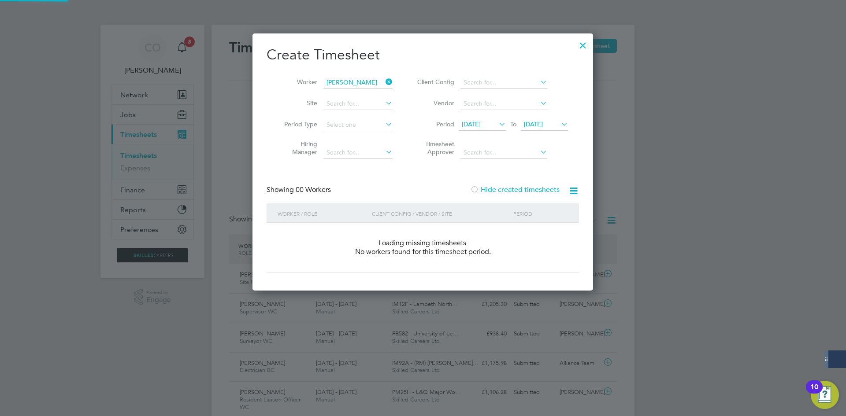
click at [498, 190] on label "Hide created timesheets" at bounding box center [514, 189] width 89 height 9
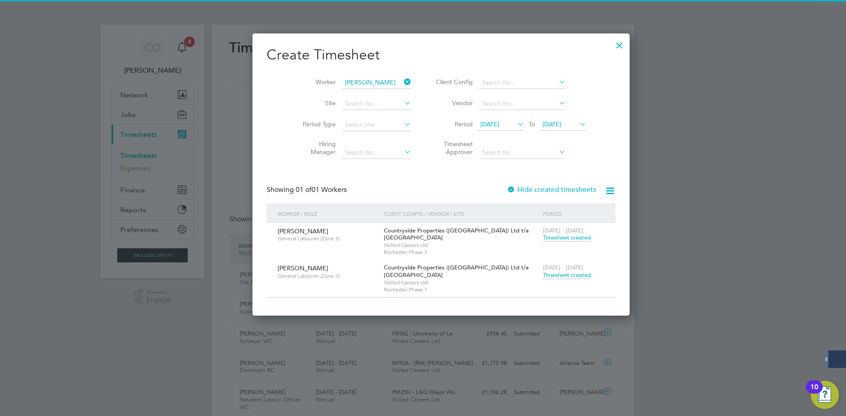
click at [543, 272] on span "Timesheet created" at bounding box center [567, 275] width 48 height 8
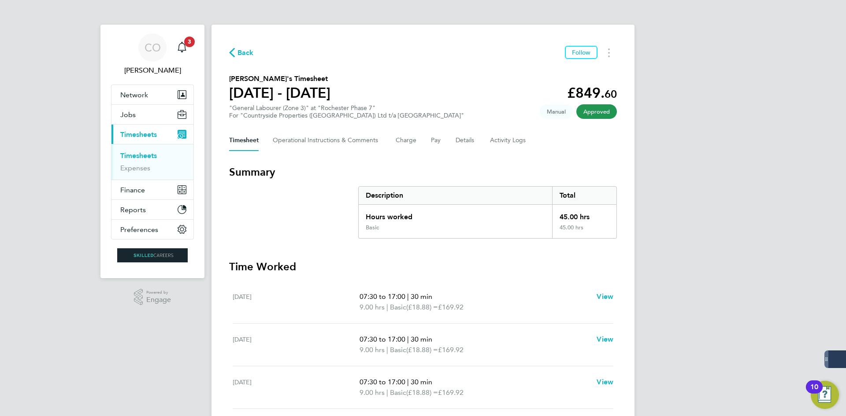
click at [617, 55] on div "Back Follow [PERSON_NAME]'s Timesheet [DATE] - [DATE] £849. 60 "General Laboure…" at bounding box center [422, 324] width 423 height 598
click at [611, 55] on button "Timesheets Menu" at bounding box center [609, 53] width 16 height 14
click at [566, 78] on link "Download timesheet" at bounding box center [564, 72] width 106 height 18
click at [233, 53] on icon "button" at bounding box center [232, 52] width 6 height 9
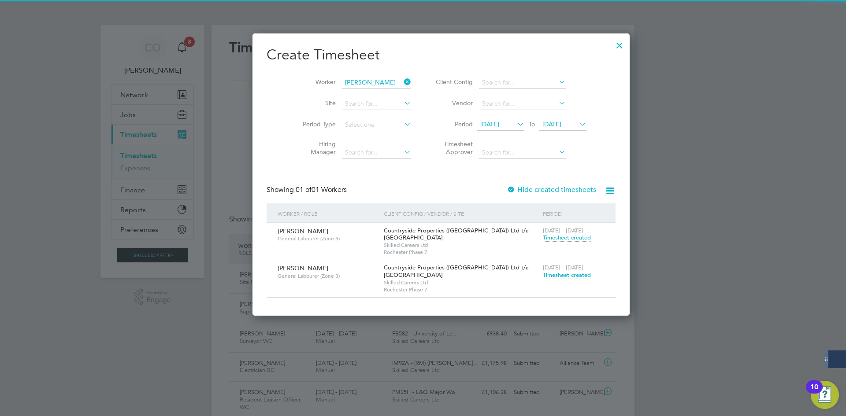
click at [402, 83] on icon at bounding box center [402, 82] width 0 height 12
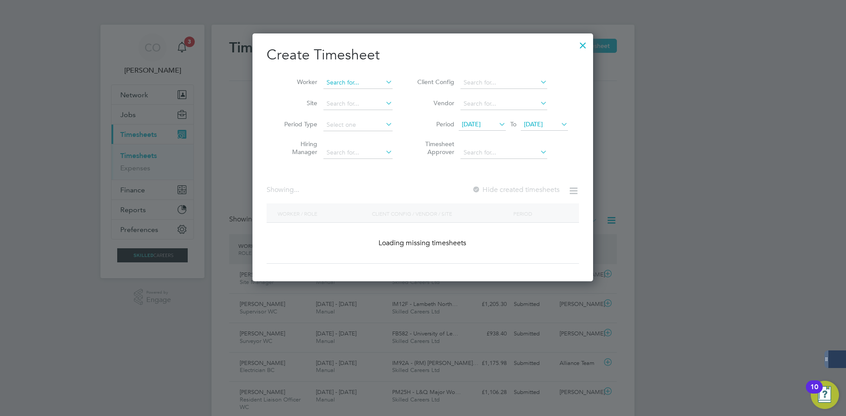
click at [366, 85] on input at bounding box center [357, 83] width 69 height 12
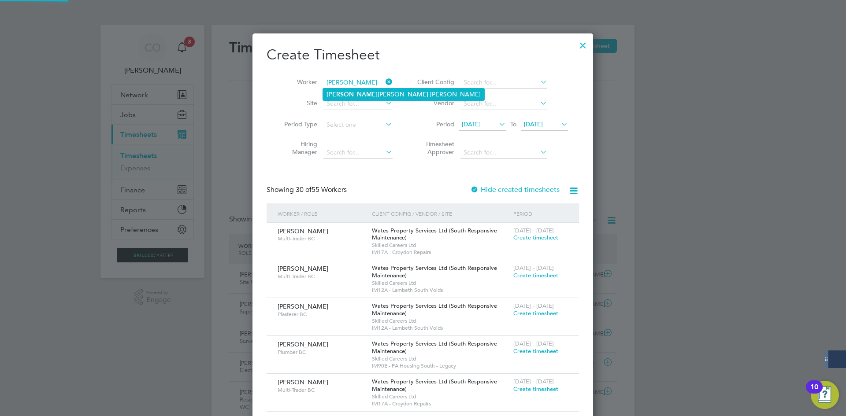
click at [366, 96] on li "[PERSON_NAME]" at bounding box center [403, 95] width 161 height 12
type input "[PERSON_NAME]"
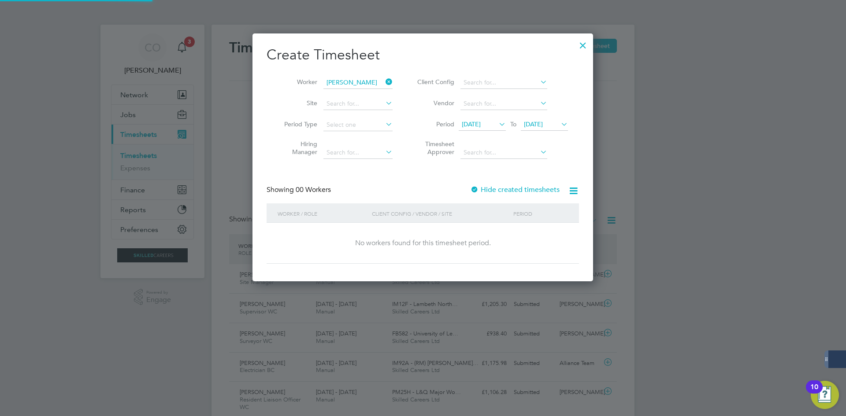
click at [495, 188] on label "Hide created timesheets" at bounding box center [514, 189] width 89 height 9
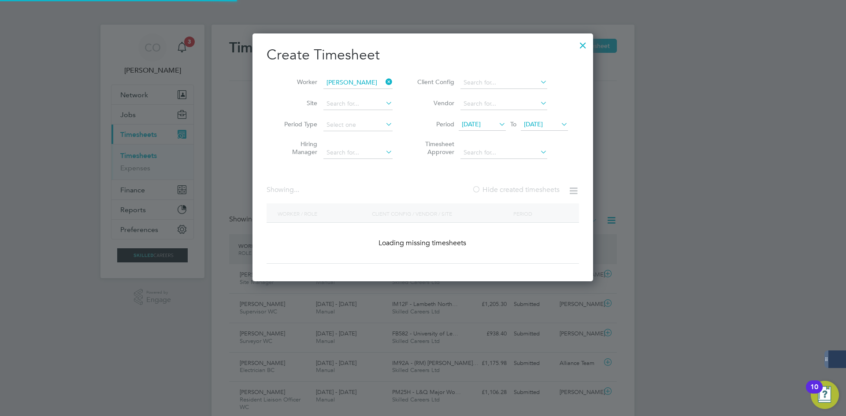
click at [495, 188] on label "Hide created timesheets" at bounding box center [516, 189] width 88 height 9
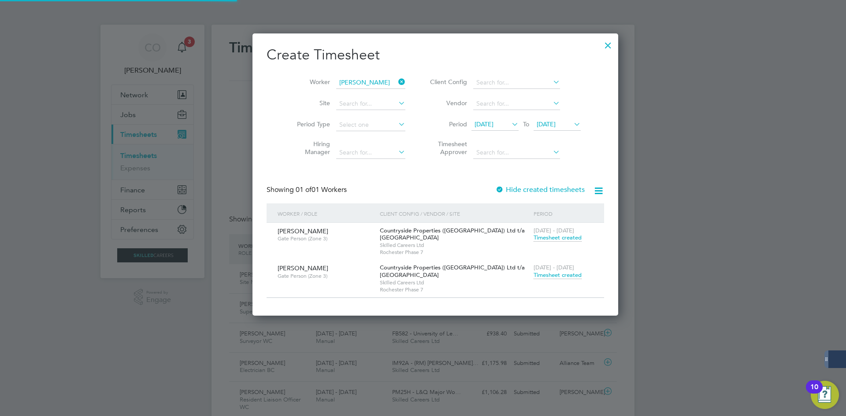
click at [533, 277] on span "Timesheet created" at bounding box center [557, 275] width 48 height 8
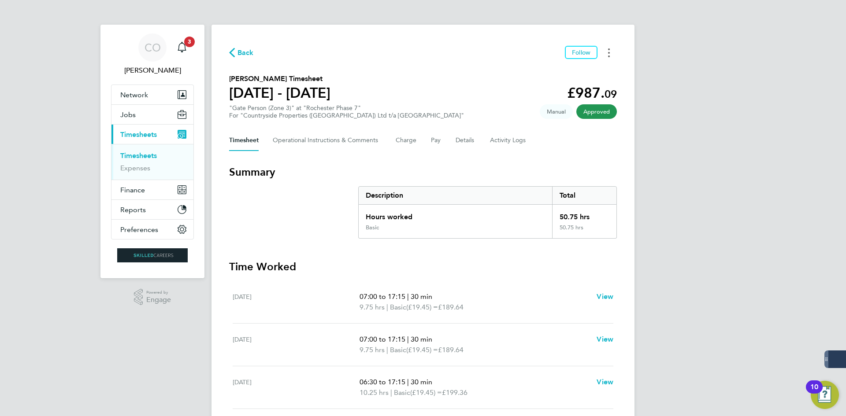
click at [610, 55] on button "Timesheets Menu" at bounding box center [609, 53] width 16 height 14
drag, startPoint x: 542, startPoint y: 74, endPoint x: 537, endPoint y: 78, distance: 5.7
click at [542, 74] on link "Download timesheet" at bounding box center [564, 72] width 106 height 18
click at [244, 45] on div "Back Follow [PERSON_NAME] Timesheet [DATE] - [DATE] £987. 09 "Gate Person (Zone…" at bounding box center [422, 324] width 423 height 598
click at [245, 50] on span "Back" at bounding box center [245, 53] width 16 height 11
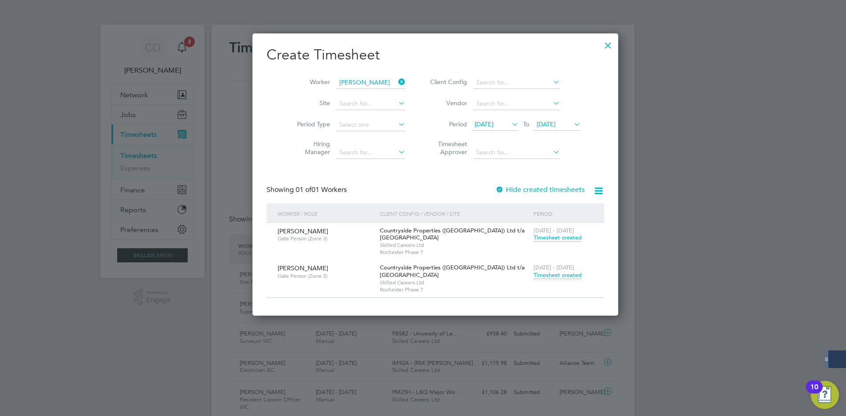
click at [396, 82] on icon at bounding box center [396, 82] width 0 height 12
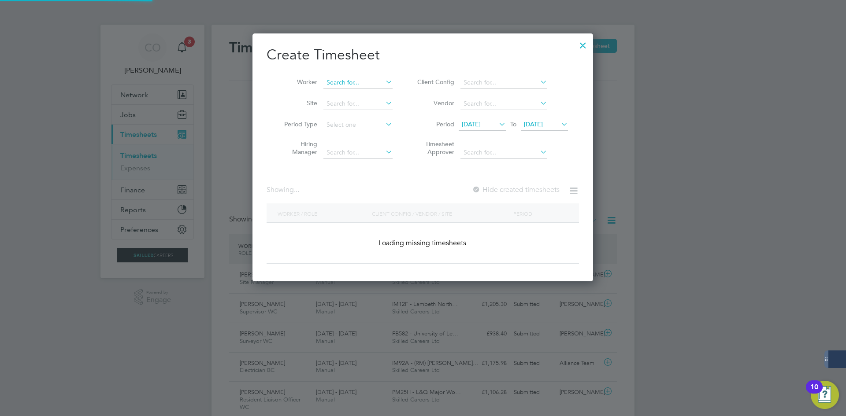
click at [370, 85] on input at bounding box center [357, 83] width 69 height 12
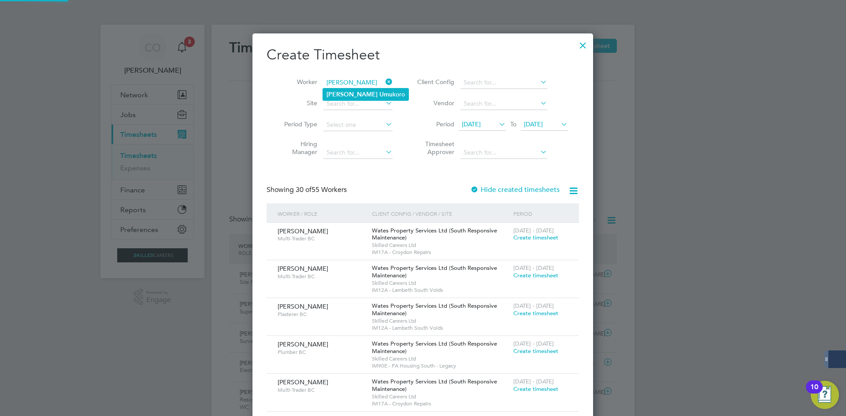
click at [384, 97] on li "[PERSON_NAME] koro" at bounding box center [365, 95] width 85 height 12
type input "[PERSON_NAME]"
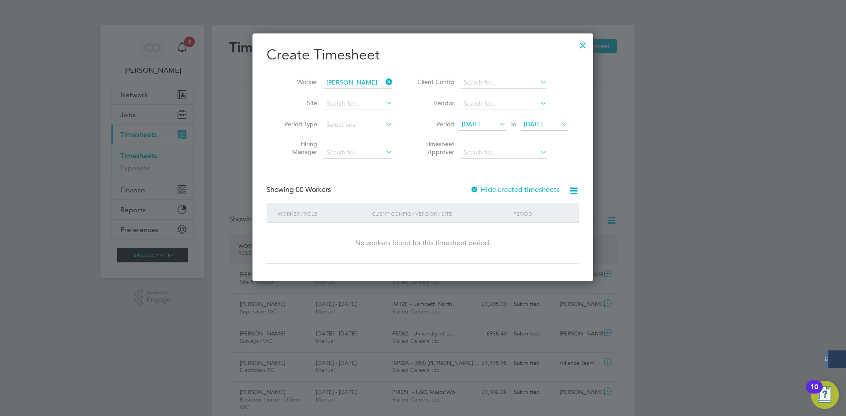
click at [485, 189] on label "Hide created timesheets" at bounding box center [514, 189] width 89 height 9
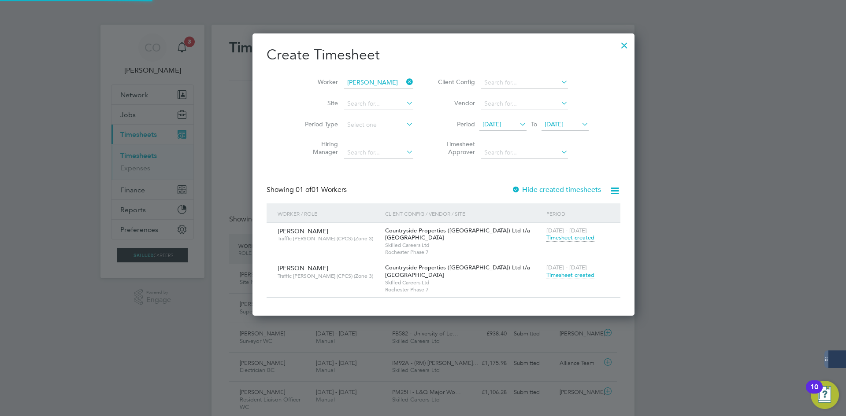
click at [546, 278] on span "Timesheet created" at bounding box center [570, 275] width 48 height 8
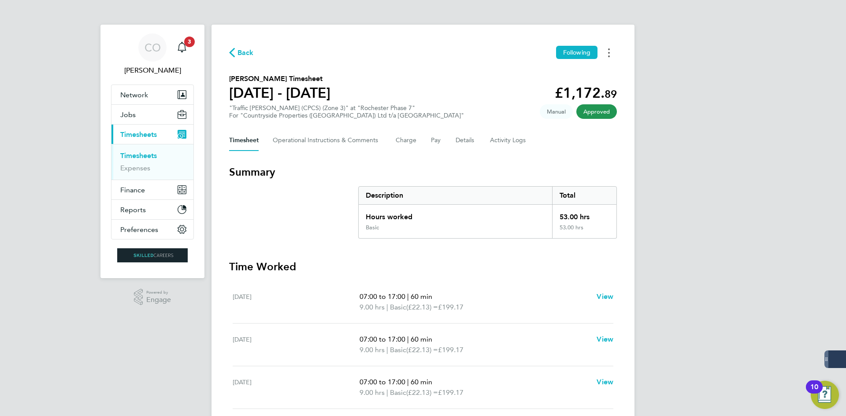
click at [609, 57] on button "Timesheets Menu" at bounding box center [609, 53] width 16 height 14
drag, startPoint x: 564, startPoint y: 74, endPoint x: 394, endPoint y: 88, distance: 170.6
click at [564, 74] on link "Download timesheet" at bounding box center [564, 72] width 106 height 18
drag, startPoint x: 248, startPoint y: 54, endPoint x: 355, endPoint y: 17, distance: 113.1
click at [248, 53] on span "Back" at bounding box center [245, 53] width 16 height 11
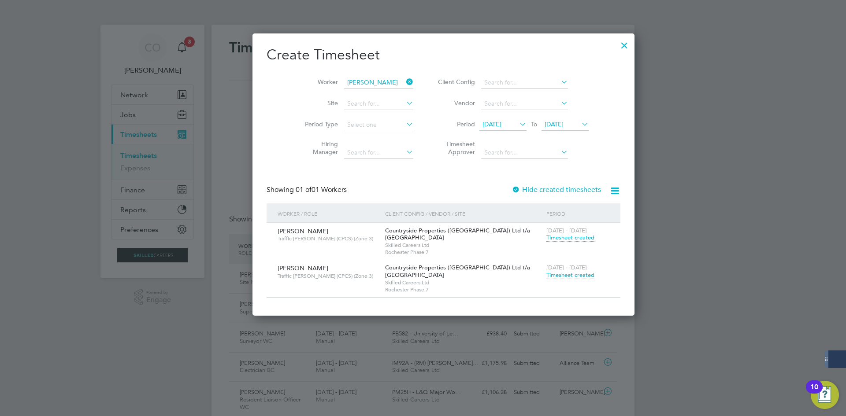
scroll to position [22, 77]
click at [616, 46] on div at bounding box center [624, 43] width 16 height 16
